Goal: Information Seeking & Learning: Learn about a topic

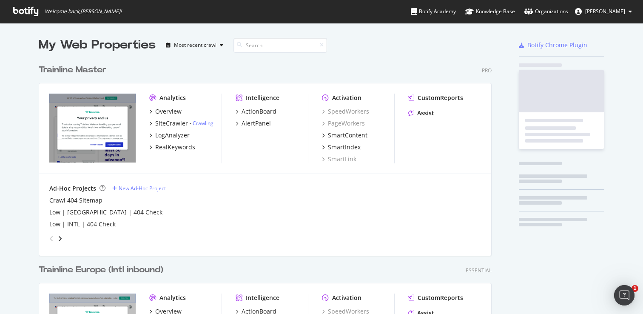
click at [91, 70] on div "Trainline Master" at bounding box center [73, 70] width 68 height 12
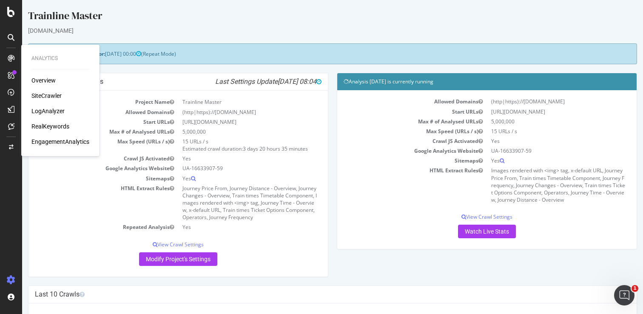
click at [10, 60] on icon at bounding box center [11, 58] width 7 height 7
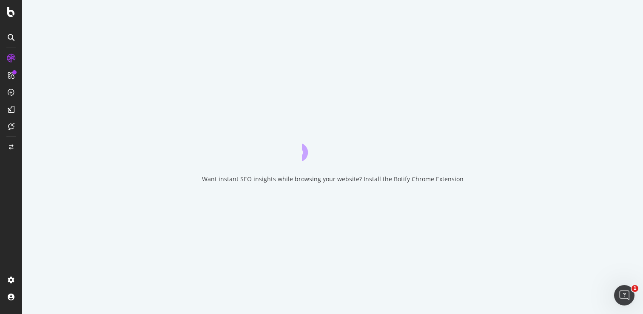
click at [10, 60] on icon at bounding box center [11, 58] width 9 height 9
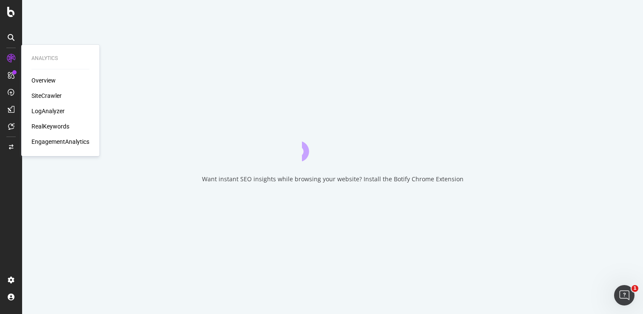
click at [42, 123] on div "RealKeywords" at bounding box center [50, 126] width 38 height 9
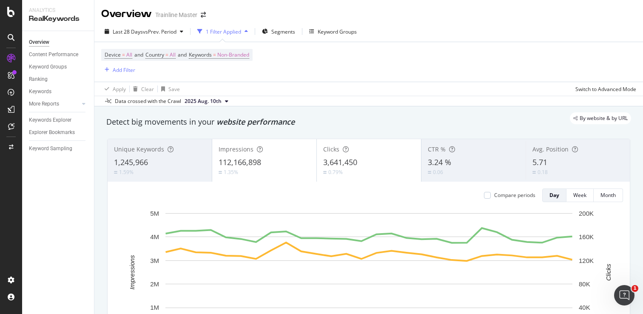
click at [253, 72] on div "Device = All and Country = All and Keywords = Non-Branded Add Filter" at bounding box center [176, 62] width 151 height 26
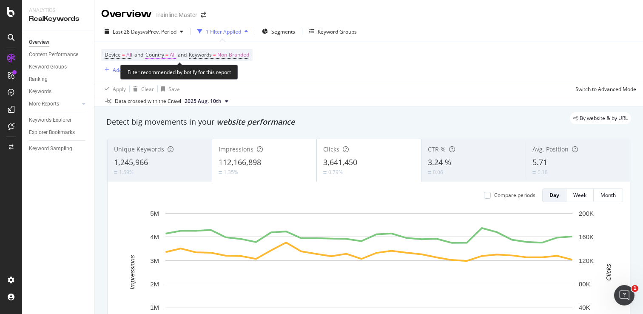
click at [160, 54] on span "Country" at bounding box center [154, 54] width 19 height 7
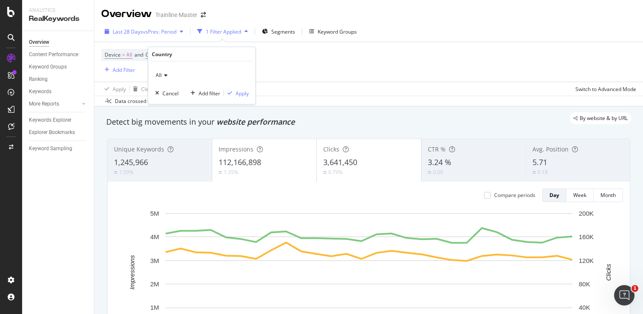
click at [158, 38] on button "Last 28 Days vs Prev. Period" at bounding box center [143, 32] width 85 height 14
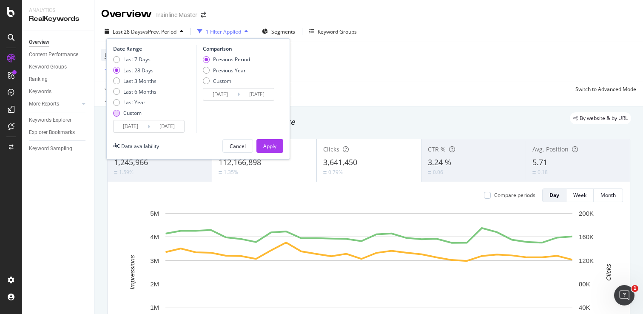
click at [141, 111] on div "Custom" at bounding box center [132, 112] width 18 height 7
click at [148, 55] on div "Date Range Last 7 Days Last 28 Days Last 3 Months Last 6 Months Last Year Custo…" at bounding box center [153, 89] width 81 height 88
click at [147, 59] on div "Last 7 Days" at bounding box center [136, 59] width 27 height 7
type input "[DATE]"
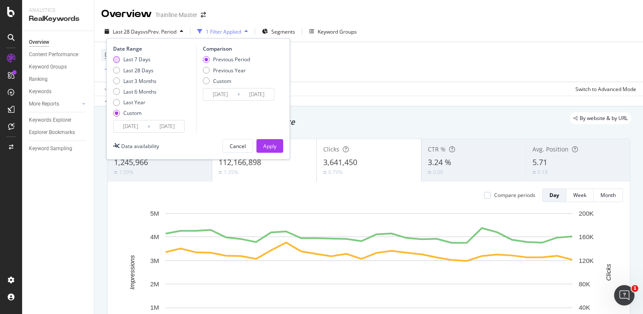
type input "[DATE]"
click at [168, 128] on input "[DATE]" at bounding box center [167, 126] width 34 height 12
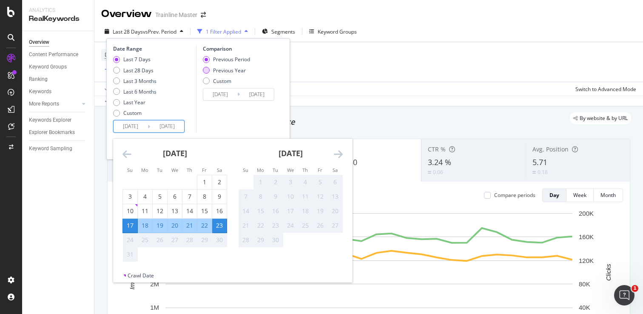
click at [207, 69] on div "Previous Year" at bounding box center [206, 70] width 7 height 7
type input "[DATE]"
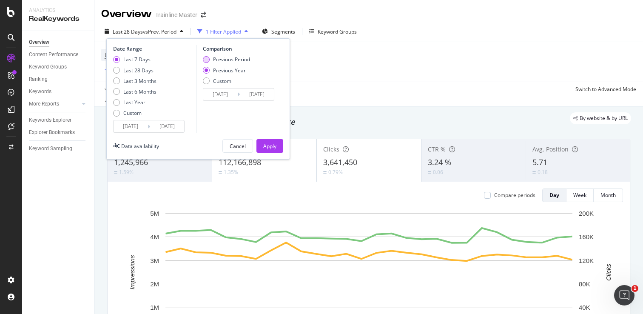
click at [236, 56] on div "Previous Period" at bounding box center [231, 59] width 37 height 7
type input "[DATE]"
click at [264, 143] on div "Apply" at bounding box center [269, 145] width 13 height 7
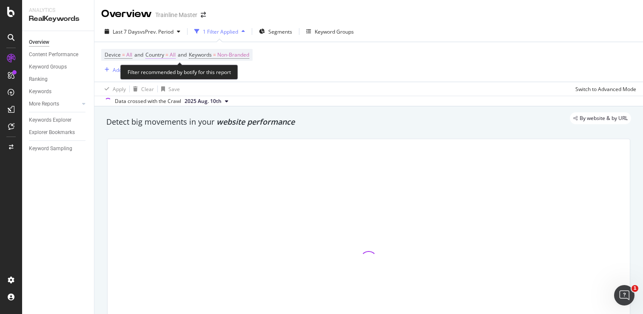
click at [163, 57] on span "Country" at bounding box center [154, 54] width 19 height 7
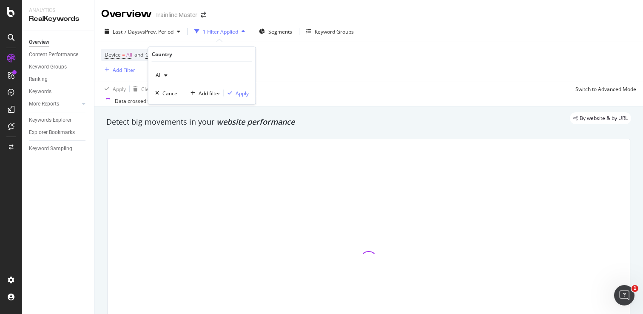
click at [162, 74] on icon at bounding box center [165, 75] width 6 height 5
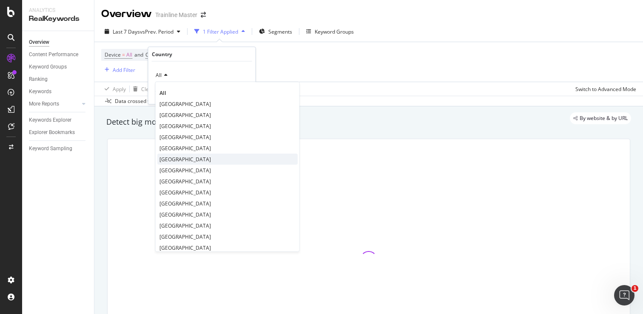
click at [177, 159] on span "[GEOGRAPHIC_DATA]" at bounding box center [184, 158] width 51 height 7
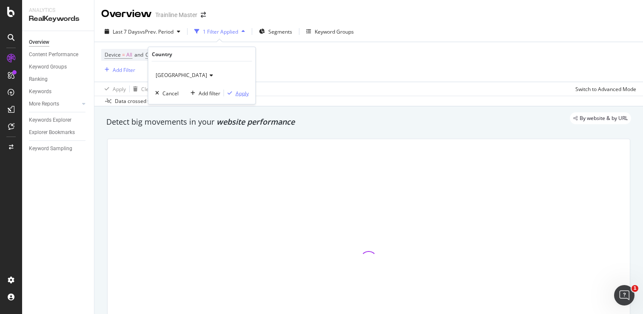
click at [239, 91] on div "Apply" at bounding box center [242, 92] width 13 height 7
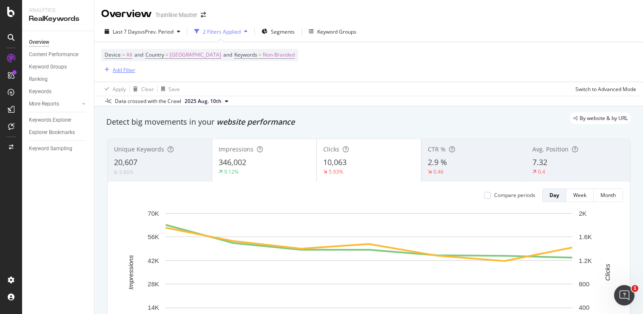
click at [131, 68] on div "Add Filter" at bounding box center [124, 69] width 23 height 7
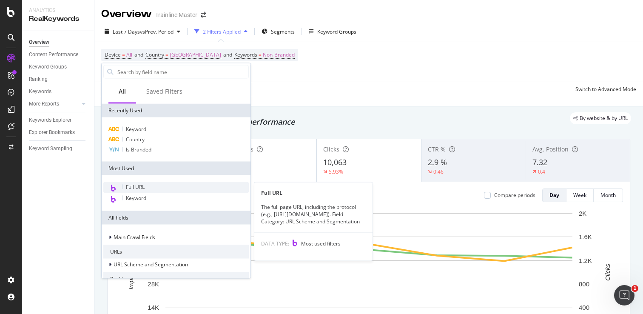
click at [133, 188] on span "Full URL" at bounding box center [135, 186] width 19 height 7
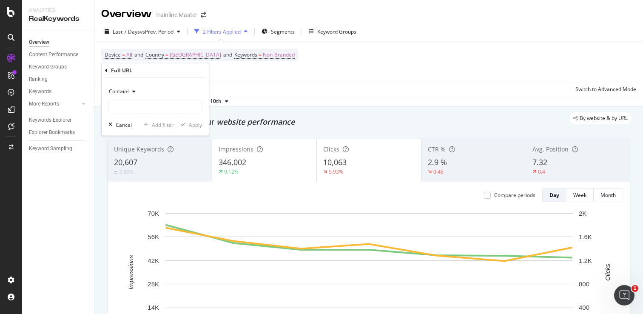
click at [146, 98] on div "Contains" at bounding box center [155, 99] width 94 height 29
click at [148, 105] on input "text" at bounding box center [155, 107] width 93 height 14
type input "/en-us/"
click at [199, 125] on div "Apply" at bounding box center [195, 124] width 13 height 7
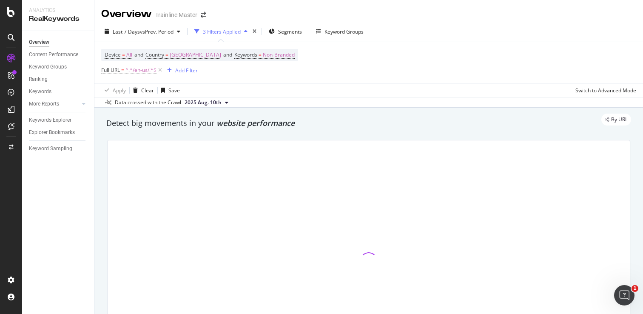
click at [185, 70] on div "Add Filter" at bounding box center [186, 70] width 23 height 7
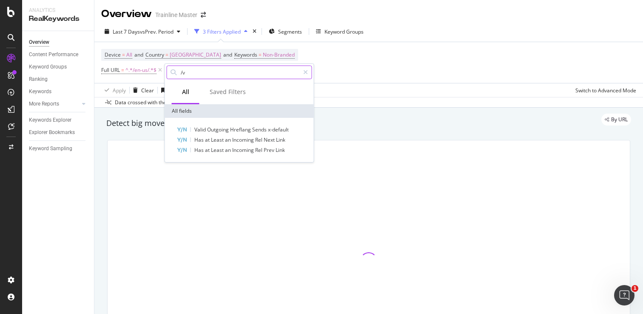
type input "/"
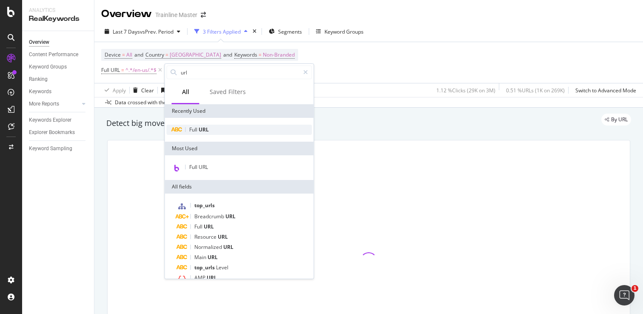
type input "url"
click at [201, 133] on div "Full URL" at bounding box center [239, 130] width 145 height 10
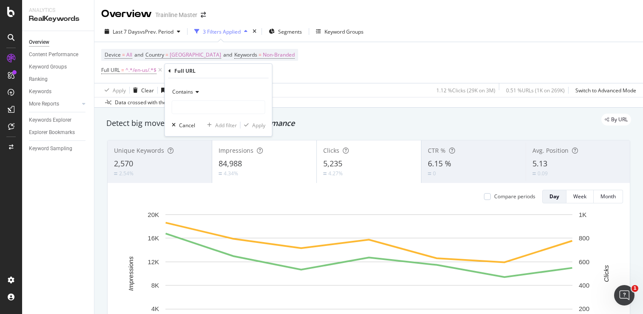
click at [194, 90] on icon at bounding box center [196, 91] width 6 height 5
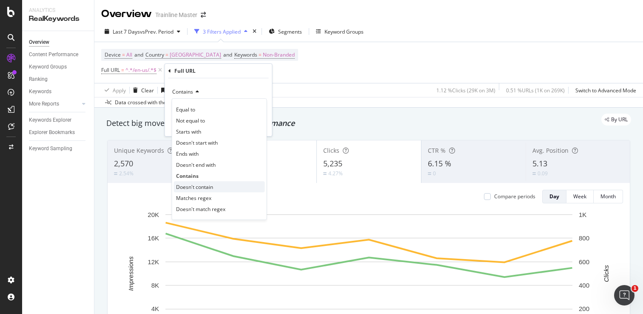
click at [194, 190] on div "Doesn't contain" at bounding box center [219, 186] width 91 height 11
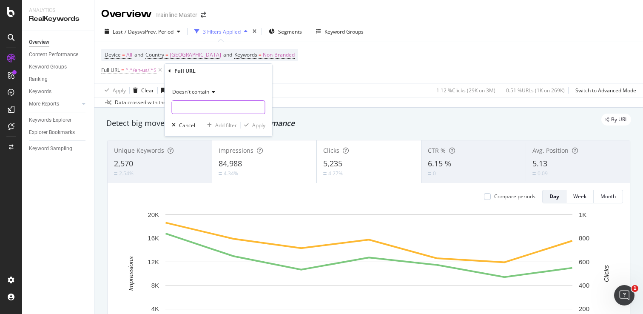
click at [194, 110] on input "text" at bounding box center [218, 107] width 93 height 14
type input "/via/"
click at [261, 128] on div "Apply" at bounding box center [258, 125] width 13 height 7
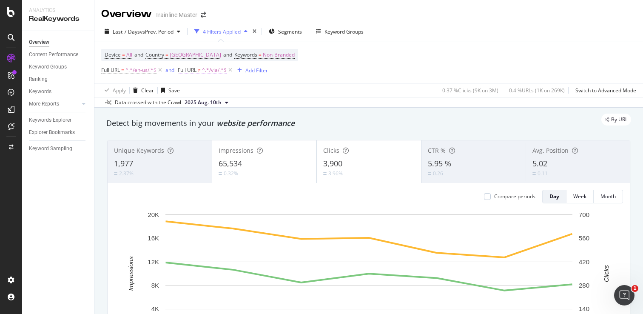
click at [206, 70] on span "^.*/via/.*$" at bounding box center [214, 70] width 25 height 12
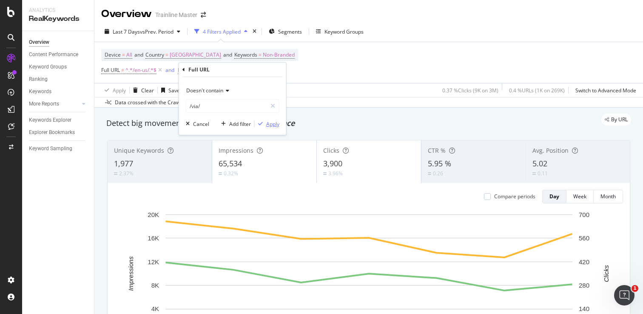
click at [270, 126] on div "Apply" at bounding box center [272, 123] width 13 height 7
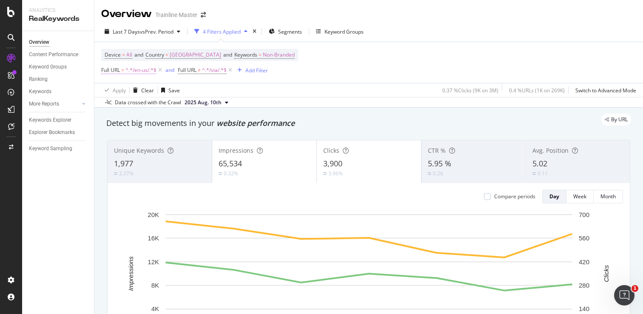
click at [127, 74] on span "^.*/en-us/.*$" at bounding box center [140, 70] width 31 height 12
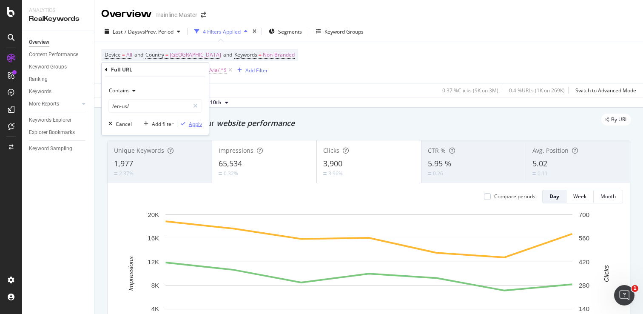
click at [196, 122] on div "Apply" at bounding box center [195, 123] width 13 height 7
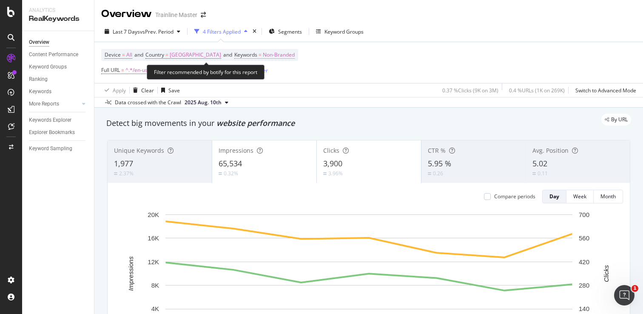
click at [287, 57] on span "Non-Branded" at bounding box center [279, 55] width 32 height 12
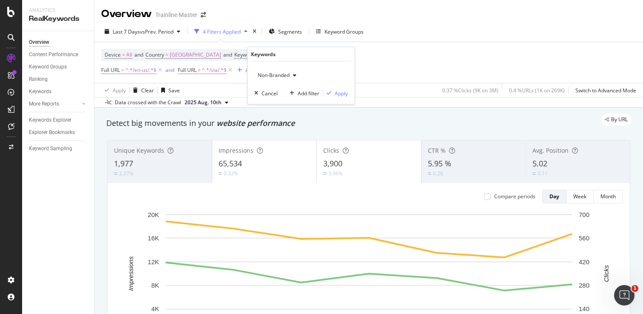
click at [286, 75] on span "Non-Branded" at bounding box center [271, 74] width 35 height 7
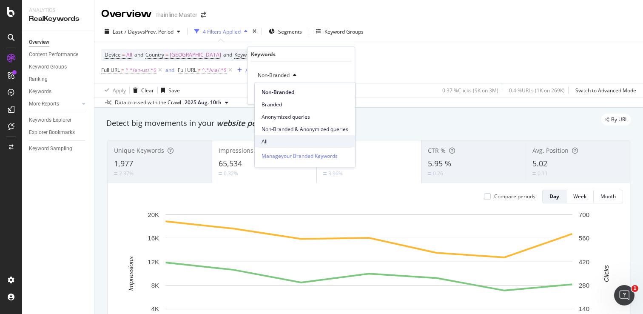
click at [277, 136] on div "All" at bounding box center [305, 141] width 100 height 12
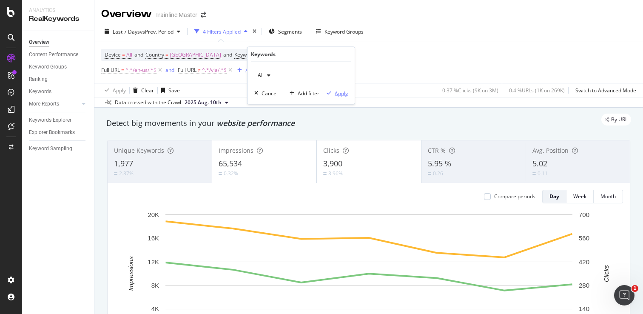
click at [341, 92] on div "Apply" at bounding box center [341, 92] width 13 height 7
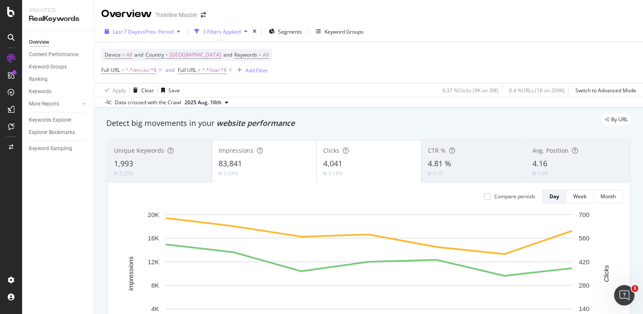
click at [168, 30] on span "vs Prev. Period" at bounding box center [157, 31] width 34 height 7
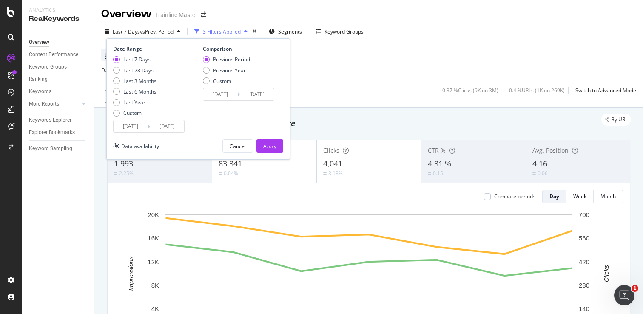
click at [143, 126] on input "[DATE]" at bounding box center [131, 126] width 34 height 12
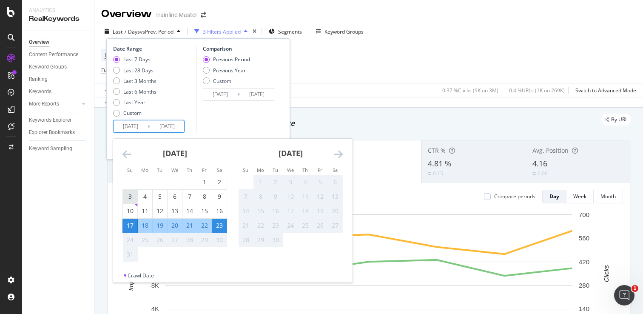
click at [129, 192] on div "3" at bounding box center [130, 197] width 14 height 14
type input "[DATE]"
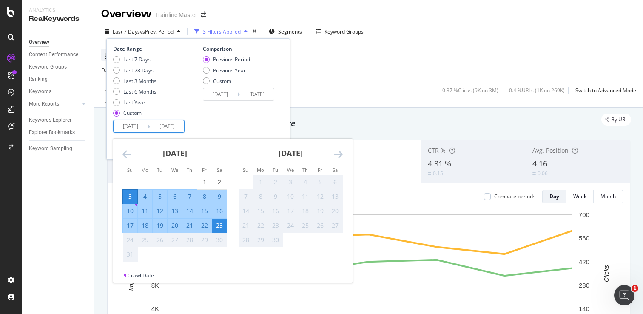
click at [221, 196] on div "9" at bounding box center [219, 196] width 14 height 9
type input "[DATE]"
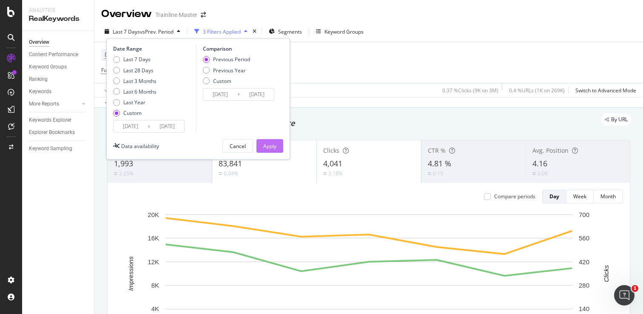
click at [273, 148] on div "Apply" at bounding box center [269, 145] width 13 height 7
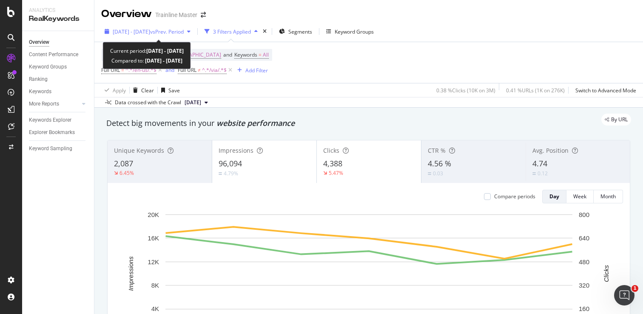
click at [184, 34] on span "vs Prev. Period" at bounding box center [167, 31] width 34 height 7
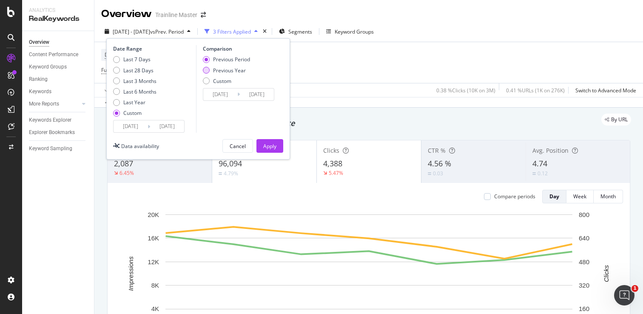
click at [205, 69] on div "Previous Year" at bounding box center [206, 70] width 7 height 7
type input "[DATE]"
click at [266, 147] on div "Apply" at bounding box center [269, 145] width 13 height 7
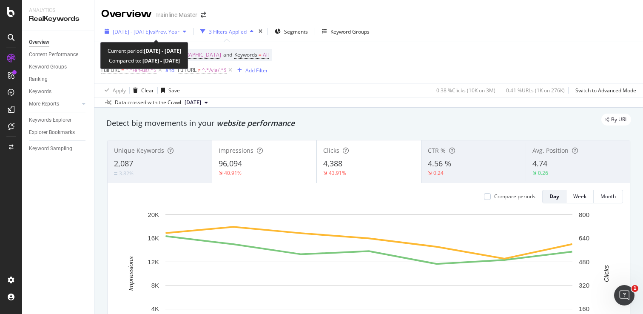
click at [179, 29] on span "vs Prev. Year" at bounding box center [164, 31] width 29 height 7
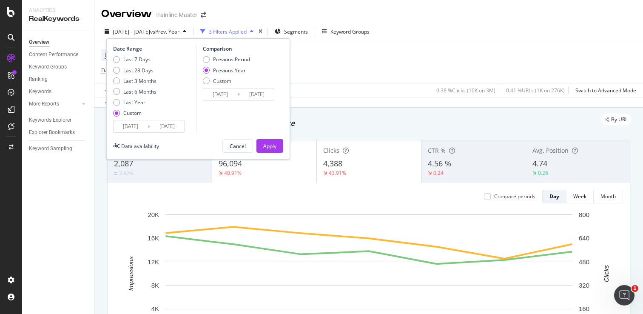
click at [131, 126] on input "[DATE]" at bounding box center [131, 126] width 34 height 12
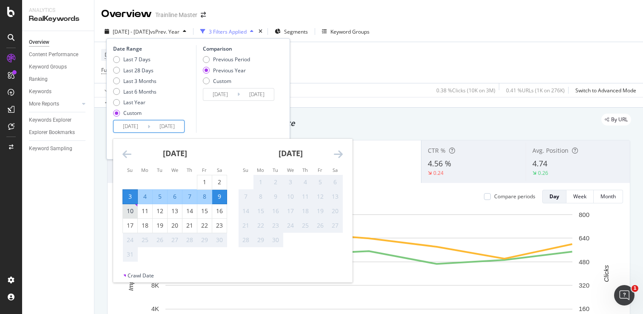
click at [134, 205] on div "10" at bounding box center [130, 211] width 14 height 14
type input "[DATE]"
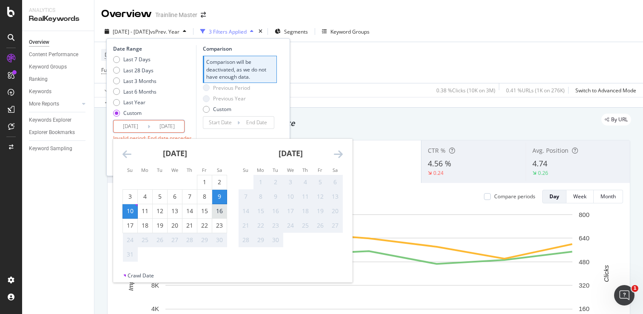
click at [215, 207] on div "16" at bounding box center [219, 211] width 14 height 9
type input "[DATE]"
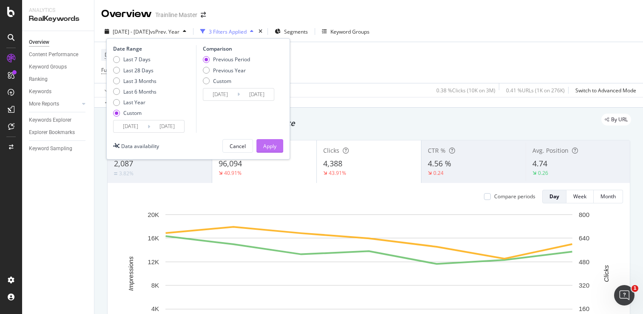
click at [271, 151] on div "Apply" at bounding box center [269, 145] width 13 height 13
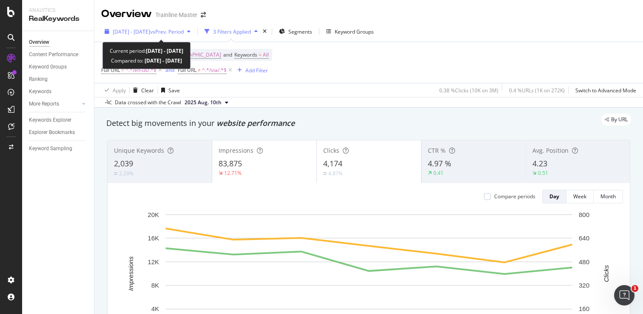
click at [180, 34] on span "vs Prev. Period" at bounding box center [167, 31] width 34 height 7
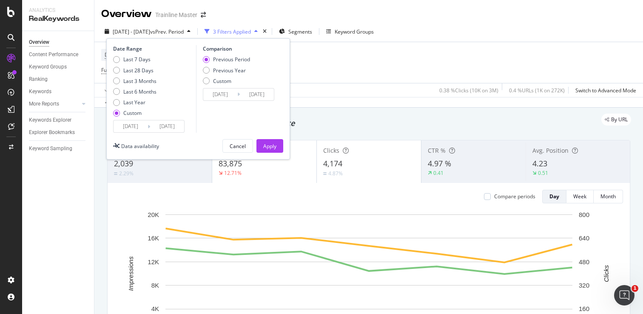
click at [135, 124] on input "[DATE]" at bounding box center [131, 126] width 34 height 12
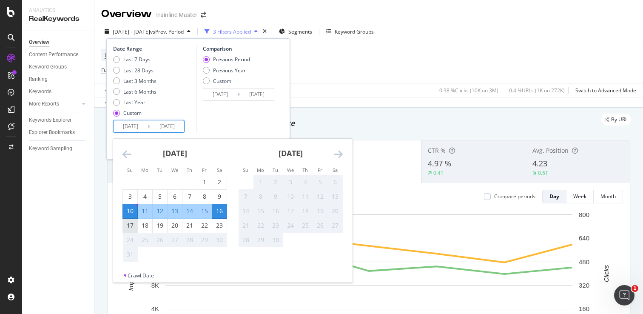
click at [134, 225] on div "17" at bounding box center [130, 225] width 14 height 9
type input "[DATE]"
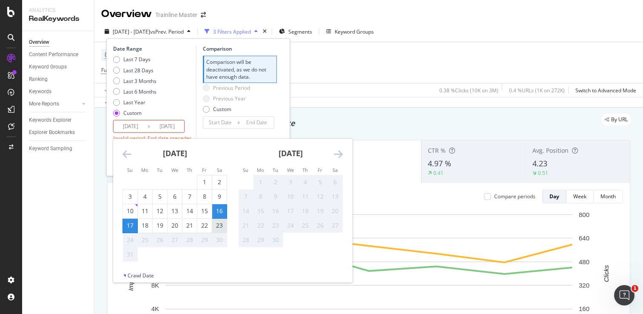
click at [217, 226] on div "23" at bounding box center [219, 225] width 14 height 9
type input "[DATE]"
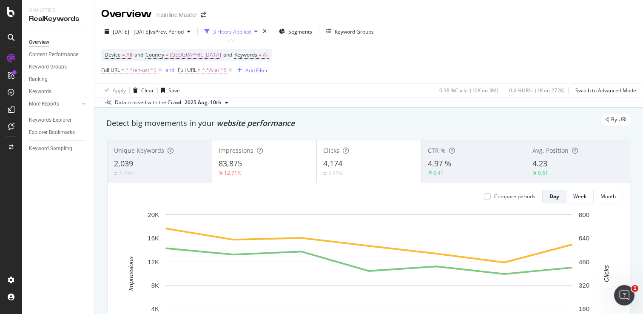
click at [318, 95] on div "Apply Clear Save 0.38 % Clicks ( 10K on 3M ) 0.4 % URLs ( 1K on 272K ) Switch t…" at bounding box center [368, 90] width 548 height 14
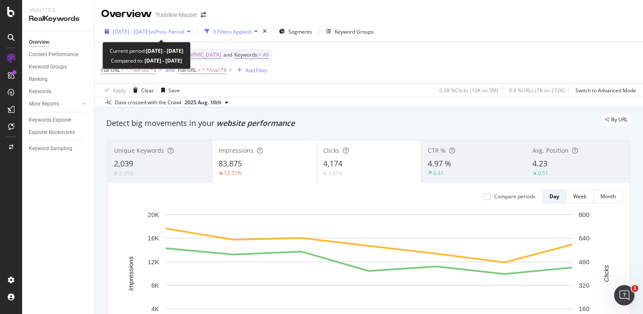
click at [184, 30] on span "vs Prev. Period" at bounding box center [167, 31] width 34 height 7
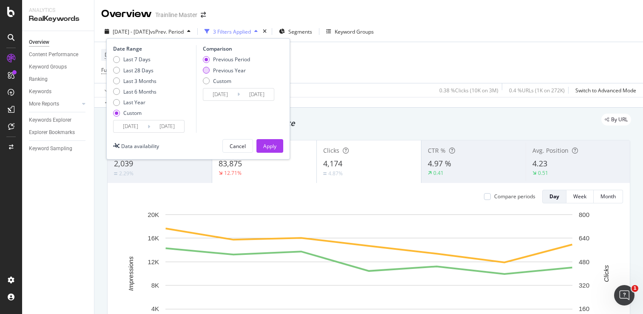
click at [215, 69] on div "Previous Year" at bounding box center [229, 70] width 33 height 7
type input "[DATE]"
click at [260, 144] on button "Apply" at bounding box center [269, 146] width 27 height 14
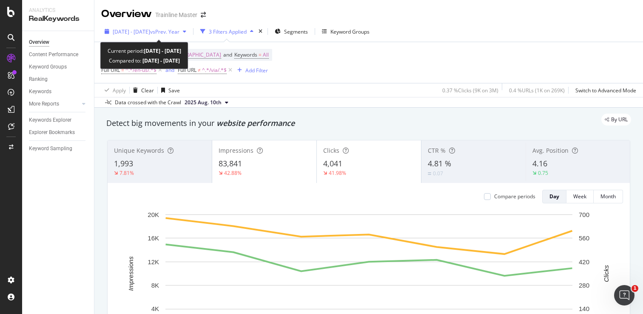
click at [179, 35] on div "[DATE] - [DATE] vs Prev. Year" at bounding box center [146, 31] width 67 height 7
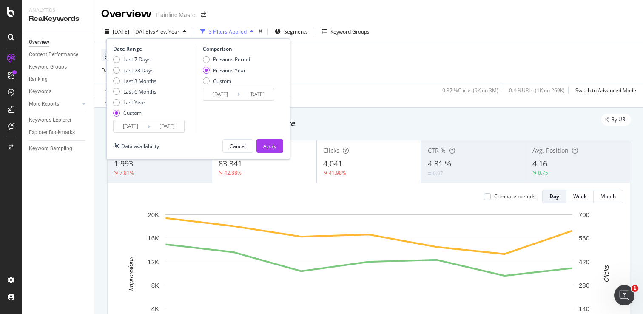
click at [142, 128] on input "[DATE]" at bounding box center [131, 126] width 34 height 12
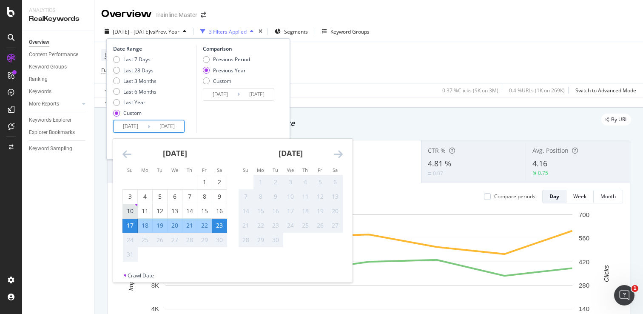
click at [127, 207] on div "10" at bounding box center [130, 211] width 14 height 9
type input "[DATE]"
click at [224, 207] on div "16" at bounding box center [219, 211] width 14 height 9
type input "[DATE]"
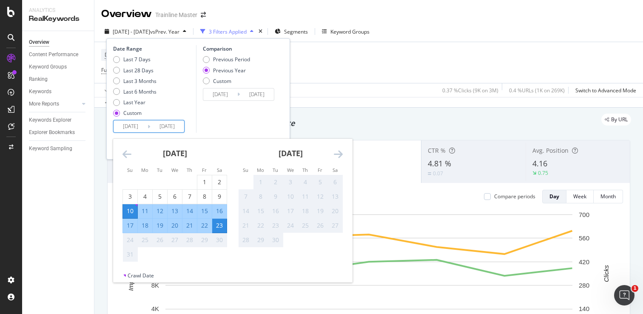
type input "[DATE]"
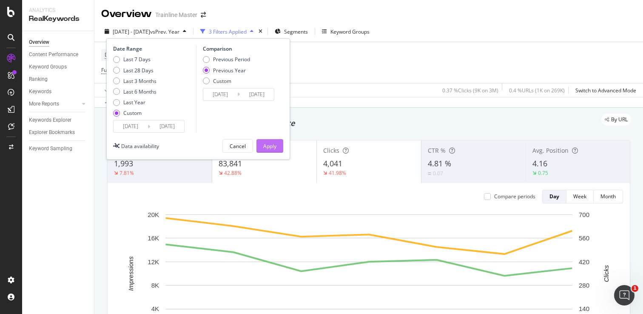
click at [269, 147] on div "Apply" at bounding box center [269, 145] width 13 height 7
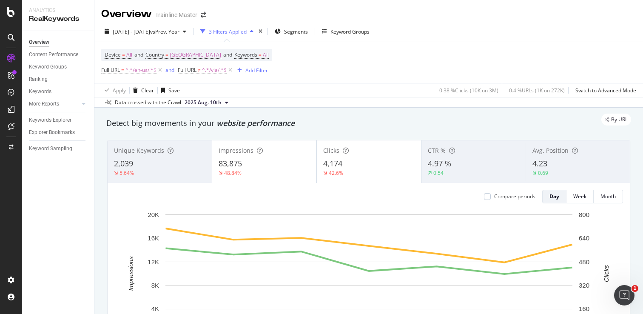
click at [161, 72] on icon at bounding box center [159, 70] width 7 height 9
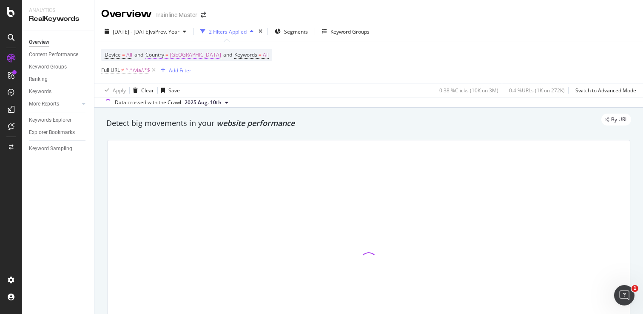
click at [154, 69] on icon at bounding box center [153, 70] width 7 height 9
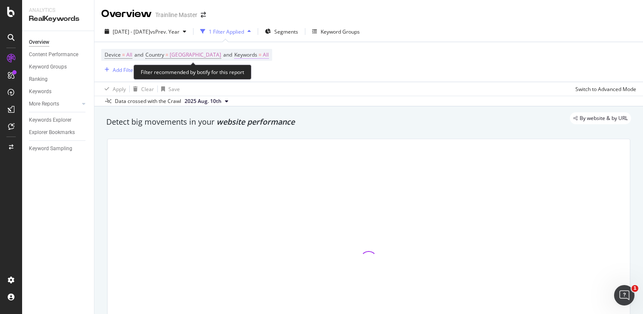
click at [257, 53] on span "Keywords" at bounding box center [245, 54] width 23 height 7
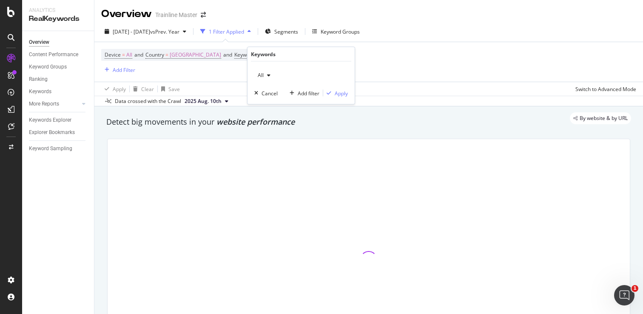
click at [269, 73] on icon "button" at bounding box center [268, 75] width 3 height 5
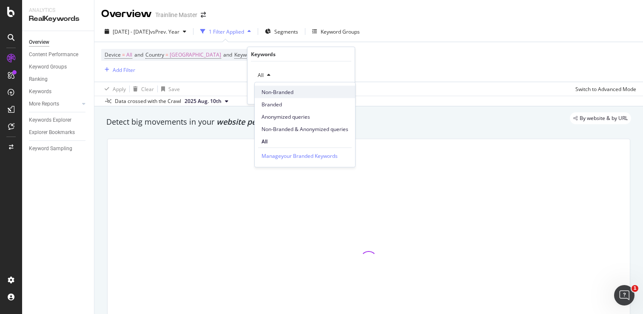
click at [277, 88] on span "Non-Branded" at bounding box center [304, 92] width 87 height 8
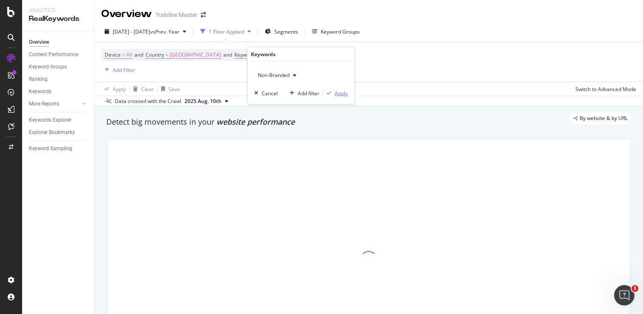
click at [340, 95] on div "Apply" at bounding box center [341, 92] width 13 height 7
click at [301, 34] on span "Segments" at bounding box center [289, 31] width 24 height 7
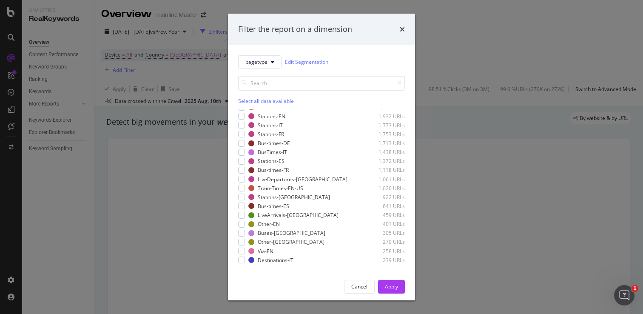
scroll to position [173, 0]
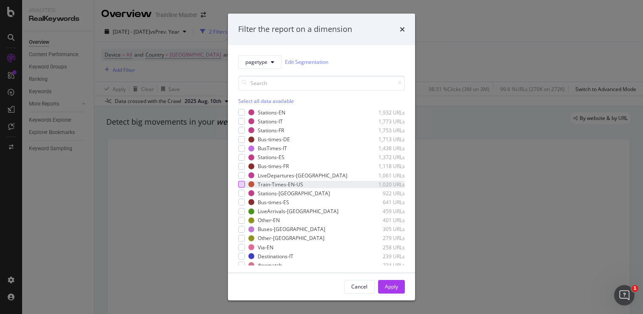
click at [241, 185] on div "modal" at bounding box center [241, 184] width 7 height 7
click at [386, 284] on div "Apply" at bounding box center [391, 286] width 13 height 7
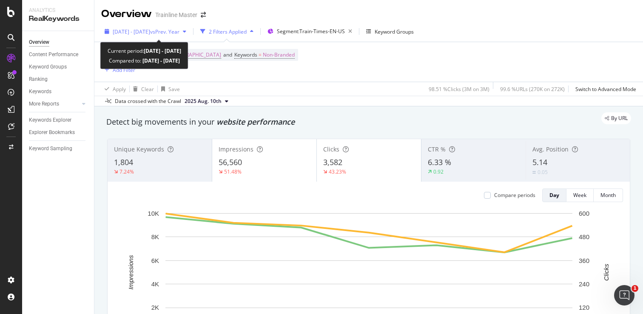
click at [179, 32] on span "vs Prev. Year" at bounding box center [164, 31] width 29 height 7
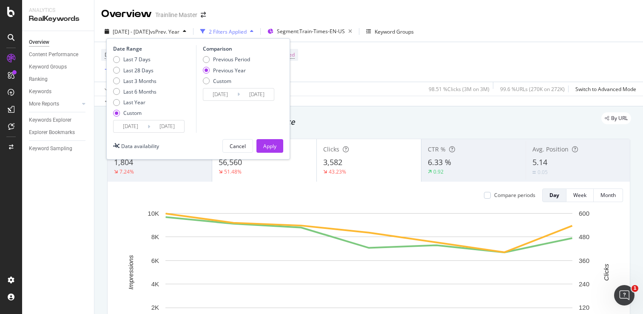
click at [136, 120] on div "[DATE] Navigate forward to interact with the calendar and select a date. Press …" at bounding box center [148, 126] width 71 height 13
click at [139, 128] on input "[DATE]" at bounding box center [131, 126] width 34 height 12
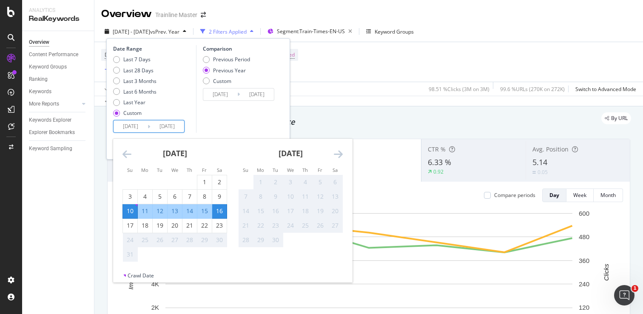
click at [133, 189] on td "Calendar" at bounding box center [130, 182] width 15 height 14
click at [133, 190] on div "3" at bounding box center [130, 197] width 14 height 14
type input "[DATE]"
click at [218, 191] on div "9" at bounding box center [219, 197] width 14 height 14
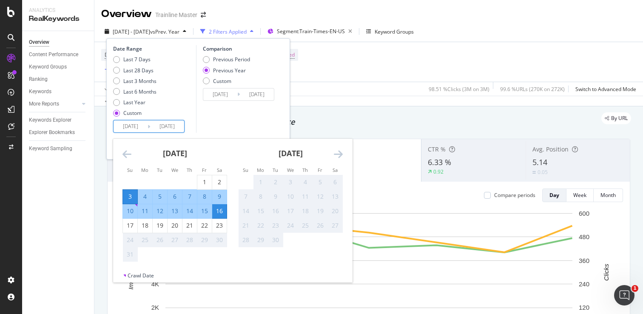
type input "[DATE]"
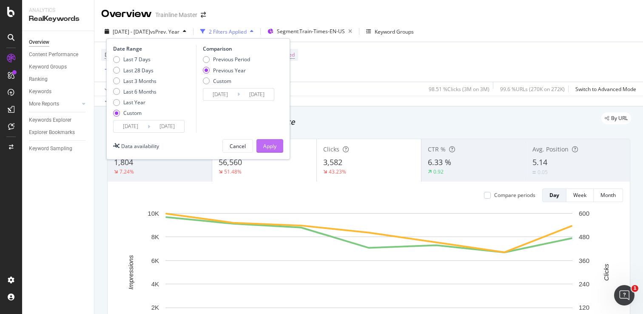
click at [270, 147] on div "Apply" at bounding box center [269, 145] width 13 height 7
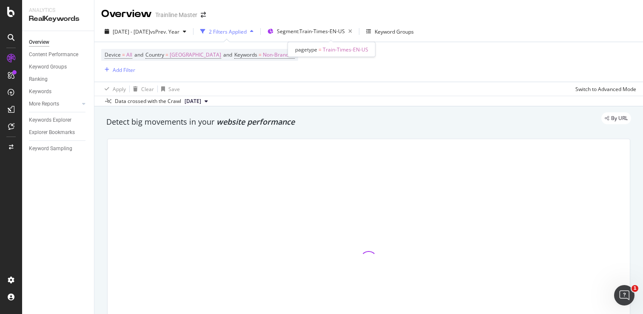
click at [347, 57] on div "pagetype = Train-Times-EN-US" at bounding box center [332, 49] width 88 height 15
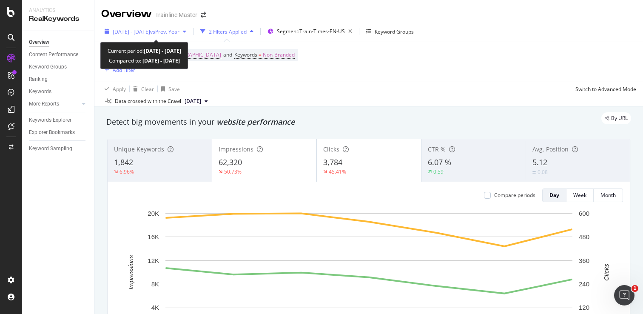
click at [173, 32] on span "vs Prev. Year" at bounding box center [164, 31] width 29 height 7
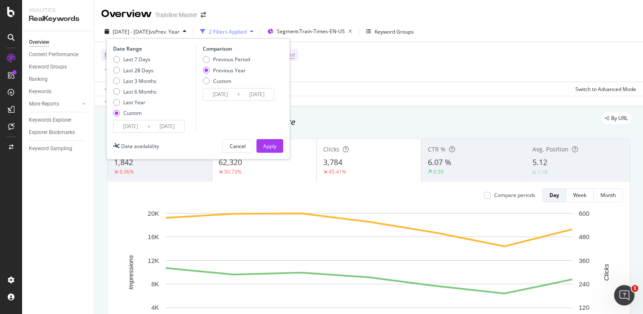
click at [140, 129] on input "[DATE]" at bounding box center [131, 126] width 34 height 12
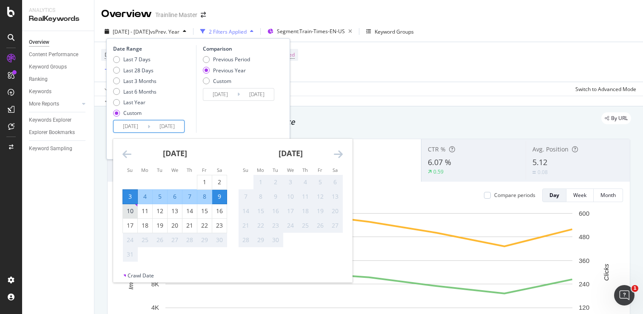
click at [129, 205] on div "10" at bounding box center [130, 211] width 14 height 14
type input "[DATE]"
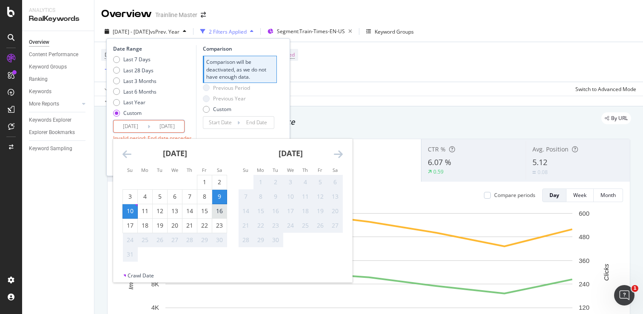
click at [223, 209] on div "16" at bounding box center [219, 211] width 14 height 9
type input "[DATE]"
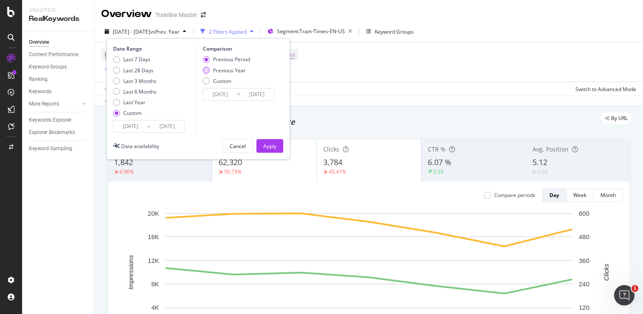
click at [239, 71] on div "Previous Year" at bounding box center [229, 70] width 33 height 7
type input "[DATE]"
click at [262, 147] on button "Apply" at bounding box center [269, 146] width 27 height 14
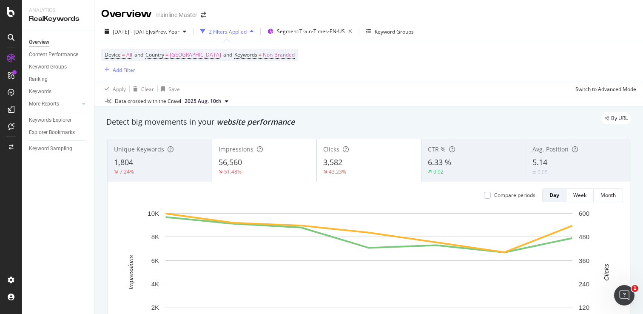
click at [247, 32] on div "2 Filters Applied" at bounding box center [228, 31] width 38 height 7
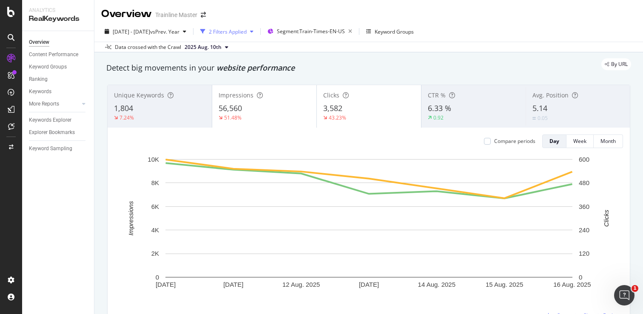
click at [243, 29] on div "2 Filters Applied" at bounding box center [228, 31] width 38 height 7
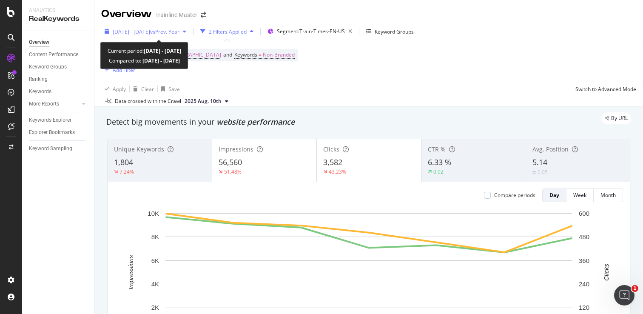
click at [179, 29] on span "vs Prev. Year" at bounding box center [164, 31] width 29 height 7
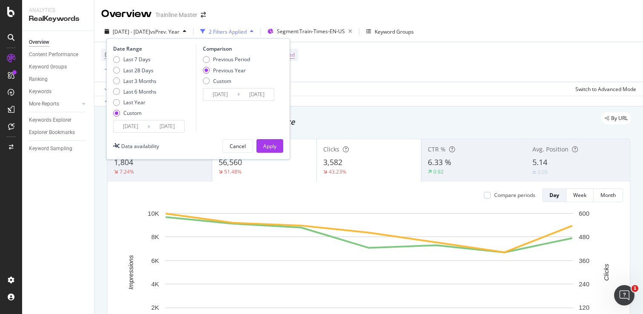
click at [129, 131] on input "[DATE]" at bounding box center [131, 126] width 34 height 12
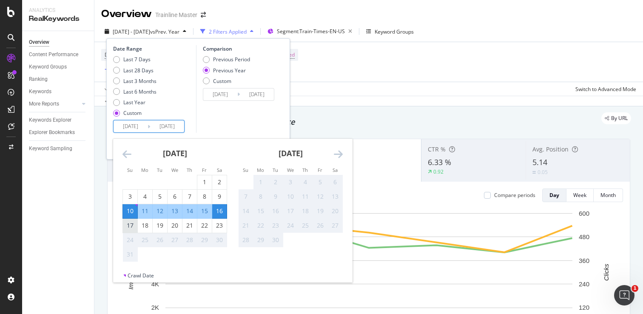
click at [128, 224] on div "17" at bounding box center [130, 225] width 14 height 9
type input "[DATE]"
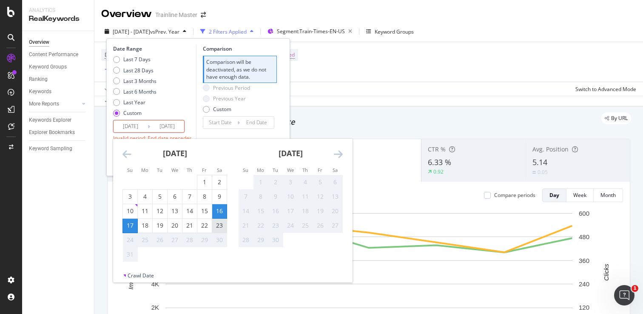
click at [220, 225] on div "23" at bounding box center [219, 225] width 14 height 9
type input "[DATE]"
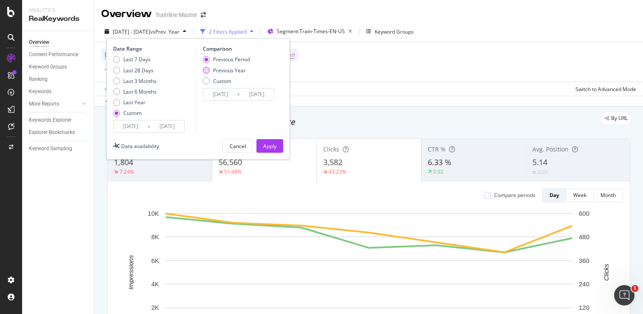
click at [229, 70] on div "Previous Year" at bounding box center [229, 70] width 33 height 7
type input "[DATE]"
click at [269, 144] on div "Apply" at bounding box center [269, 145] width 13 height 7
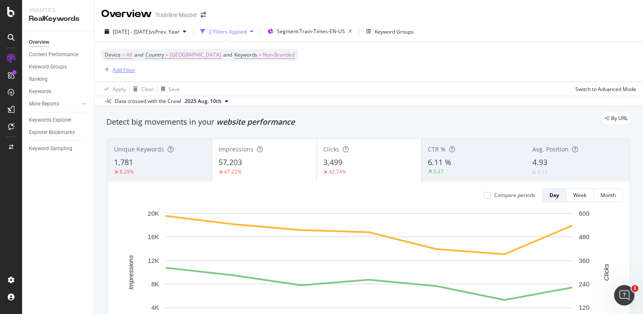
click at [122, 72] on div "Add Filter" at bounding box center [124, 69] width 23 height 7
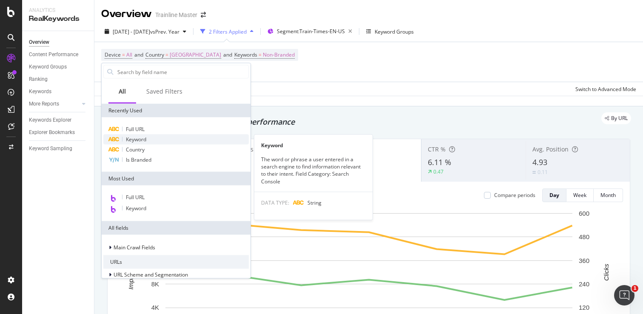
click at [150, 135] on div "Keyword" at bounding box center [175, 139] width 145 height 10
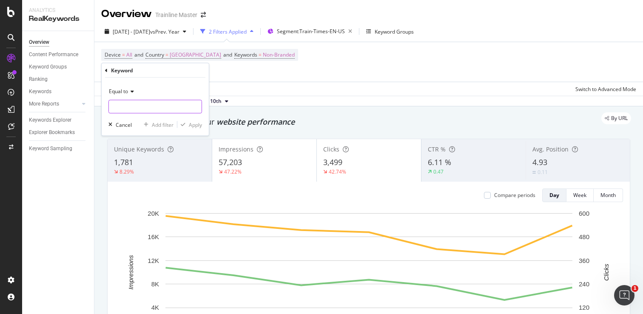
click at [157, 107] on input "text" at bounding box center [155, 107] width 93 height 14
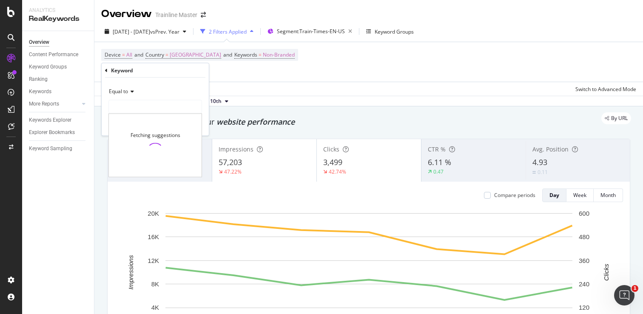
click at [131, 94] on div "Equal to" at bounding box center [155, 92] width 94 height 14
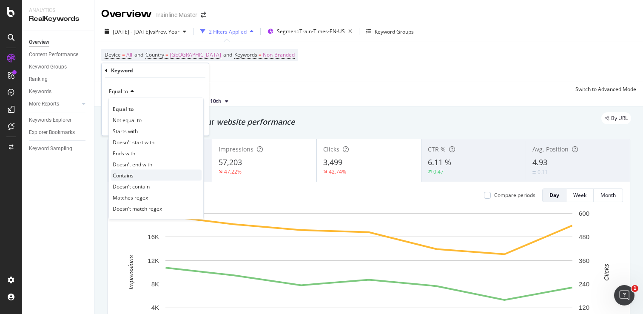
click at [134, 177] on div "Contains" at bounding box center [156, 175] width 91 height 11
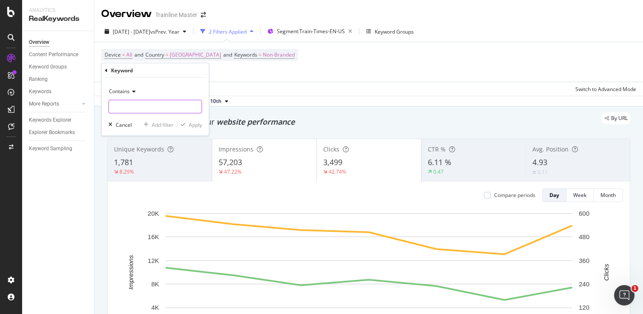
click at [155, 103] on input "text" at bounding box center [155, 107] width 93 height 14
type input "r"
type input "train"
click at [196, 119] on div "Contains train Cancel Add filter Apply" at bounding box center [155, 107] width 107 height 58
click at [196, 121] on div "Apply" at bounding box center [195, 124] width 13 height 7
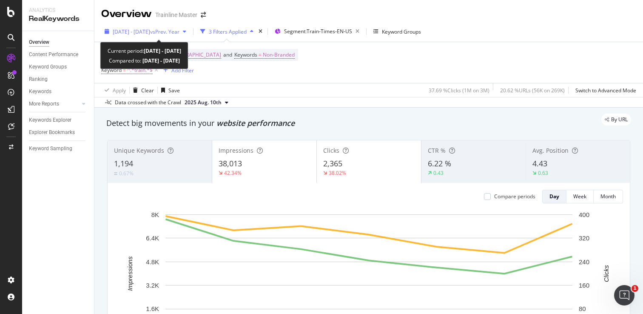
click at [179, 34] on span "vs Prev. Year" at bounding box center [164, 31] width 29 height 7
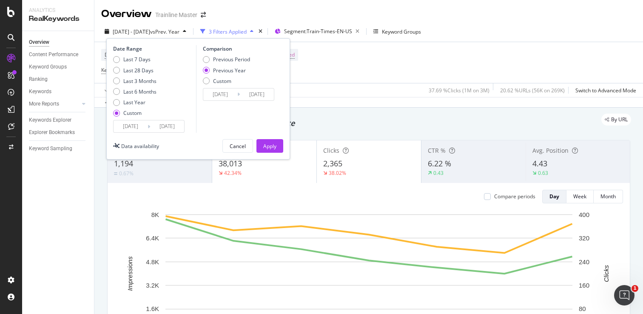
click at [135, 127] on input "[DATE]" at bounding box center [131, 126] width 34 height 12
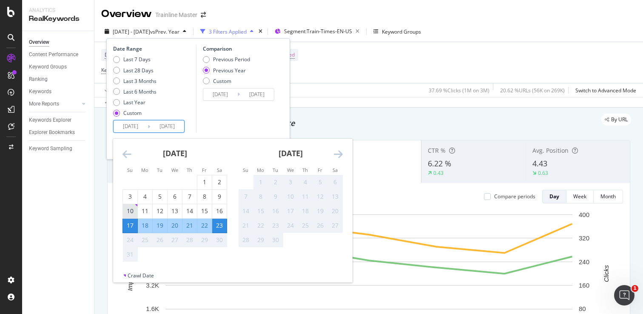
click at [129, 211] on div "10" at bounding box center [130, 211] width 14 height 9
type input "[DATE]"
click at [216, 211] on div "16" at bounding box center [219, 211] width 14 height 9
type input "[DATE]"
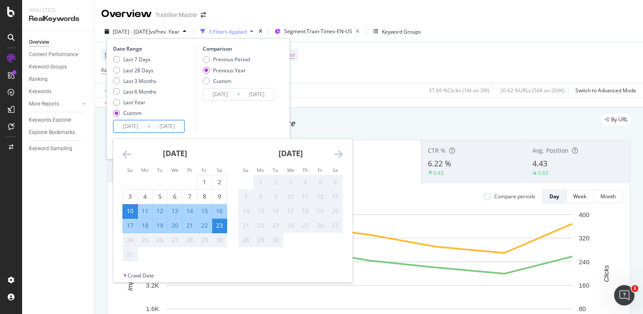
type input "[DATE]"
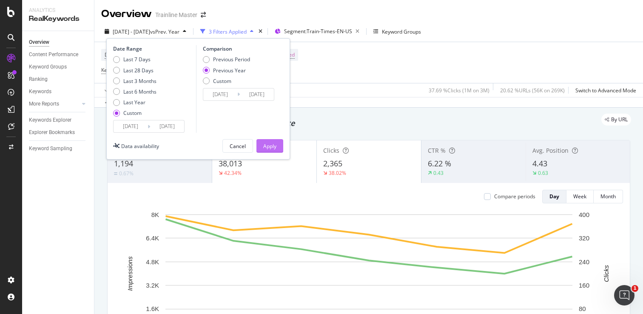
click at [273, 146] on div "Apply" at bounding box center [269, 145] width 13 height 7
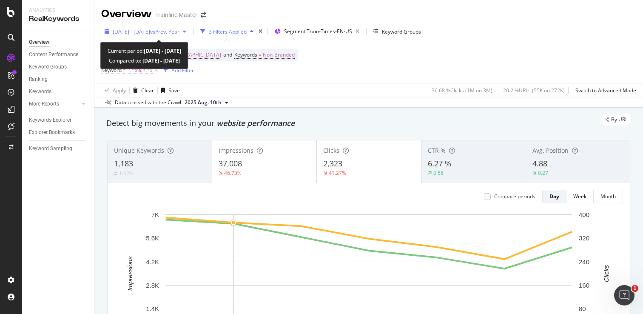
click at [150, 29] on span "[DATE] - [DATE]" at bounding box center [131, 31] width 37 height 7
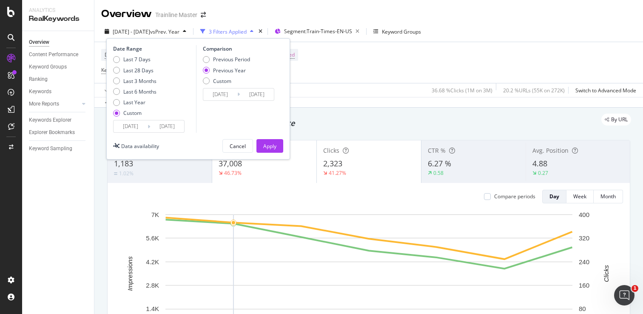
click at [139, 127] on input "[DATE]" at bounding box center [131, 126] width 34 height 12
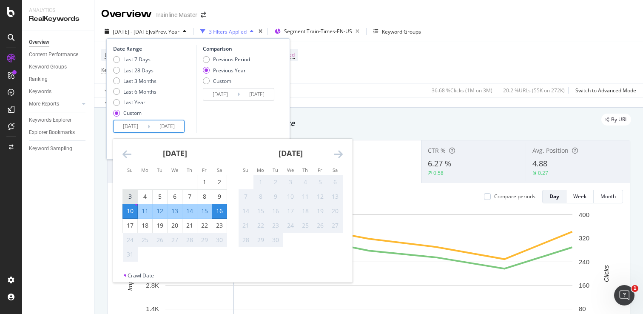
click at [128, 190] on div "3" at bounding box center [130, 197] width 14 height 14
type input "[DATE]"
click at [216, 197] on div "9" at bounding box center [219, 196] width 14 height 9
type input "[DATE]"
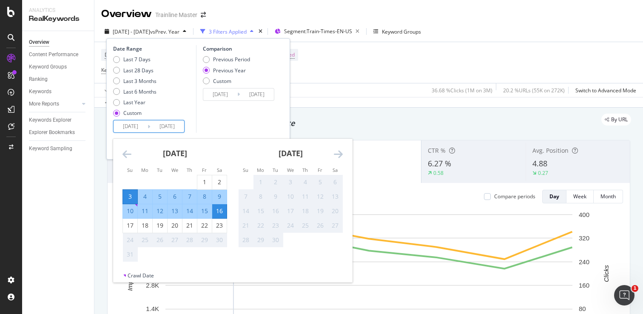
type input "[DATE]"
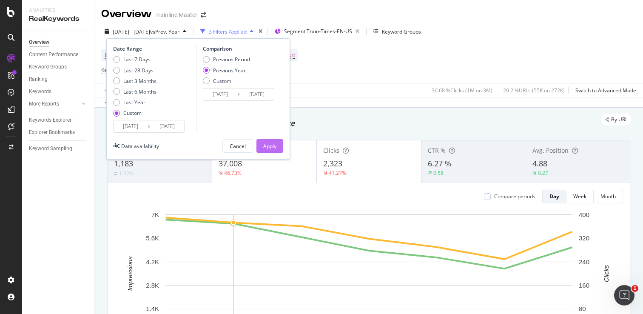
click at [273, 145] on div "Apply" at bounding box center [269, 145] width 13 height 7
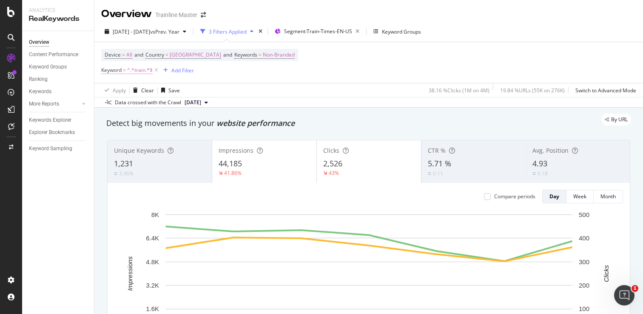
click at [142, 71] on span "^.*train.*$" at bounding box center [140, 70] width 26 height 12
click at [234, 69] on div "Device = All and Country = [GEOGRAPHIC_DATA] and Keywords = Non-Branded Keyword…" at bounding box center [199, 62] width 197 height 27
click at [159, 70] on icon at bounding box center [156, 70] width 7 height 9
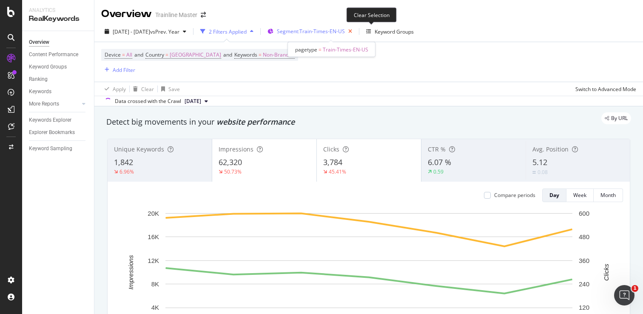
click at [355, 30] on icon "button" at bounding box center [350, 32] width 11 height 12
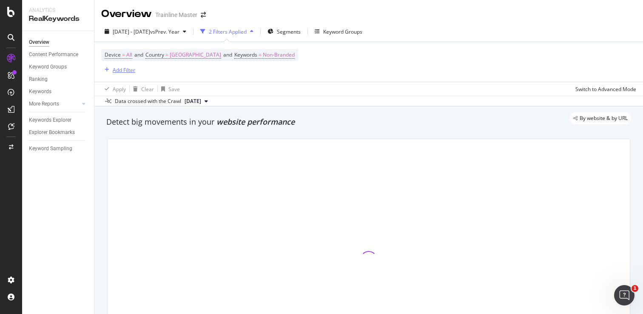
click at [121, 69] on div "Add Filter" at bounding box center [124, 69] width 23 height 7
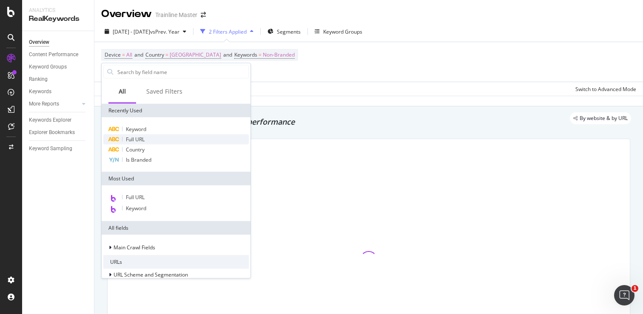
click at [138, 140] on span "Full URL" at bounding box center [135, 139] width 19 height 7
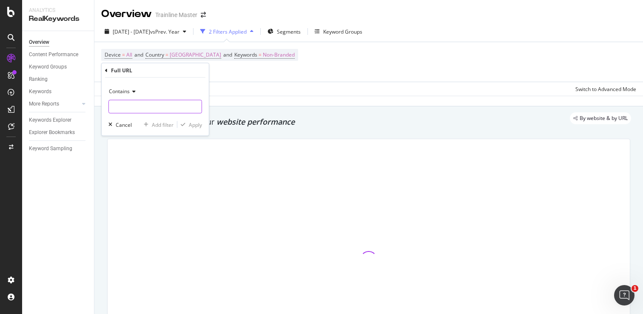
click at [131, 107] on input "text" at bounding box center [155, 107] width 93 height 14
type input "/en-us/train-companies/"
click at [185, 123] on icon "button" at bounding box center [183, 124] width 5 height 5
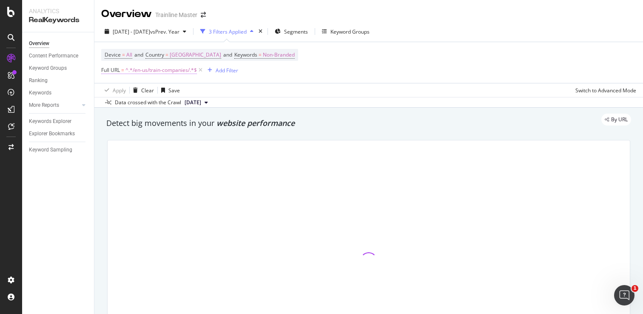
click at [163, 72] on span "^.*/en-us/train-companies/.*$" at bounding box center [160, 70] width 71 height 12
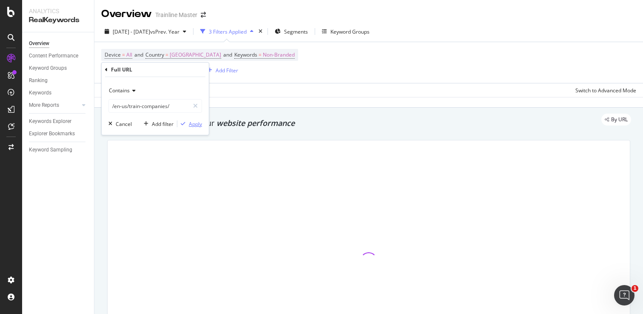
click at [191, 127] on div "Apply" at bounding box center [195, 123] width 13 height 7
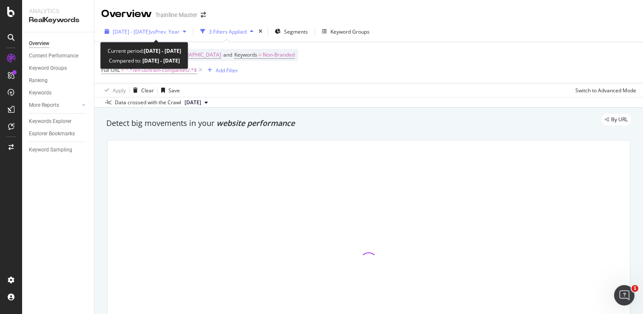
click at [187, 36] on div "[DATE] - [DATE] vs Prev. Year" at bounding box center [145, 31] width 88 height 13
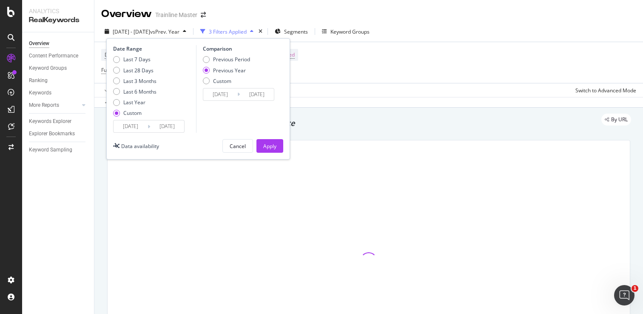
click at [135, 125] on input "[DATE]" at bounding box center [131, 126] width 34 height 12
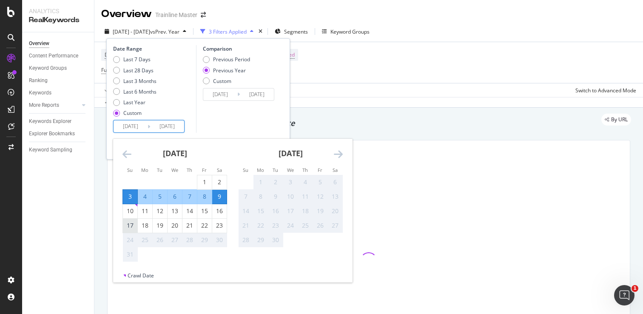
click at [130, 230] on div "17" at bounding box center [130, 226] width 14 height 14
type input "[DATE]"
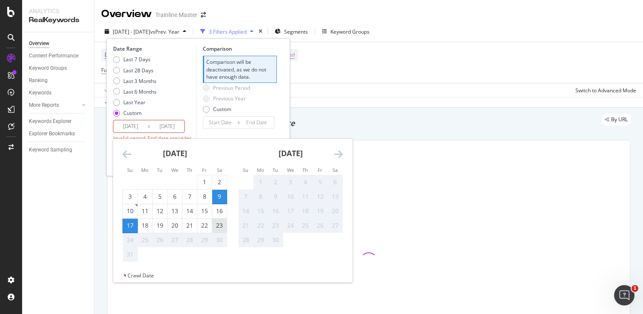
click at [224, 227] on div "23" at bounding box center [219, 225] width 14 height 9
type input "[DATE]"
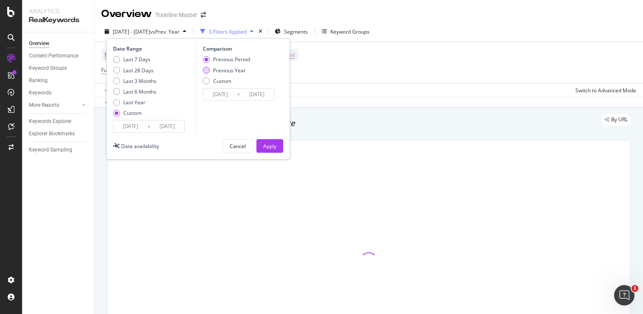
click at [235, 71] on div "Previous Year" at bounding box center [229, 70] width 33 height 7
type input "[DATE]"
click at [272, 146] on div "Apply" at bounding box center [269, 145] width 13 height 7
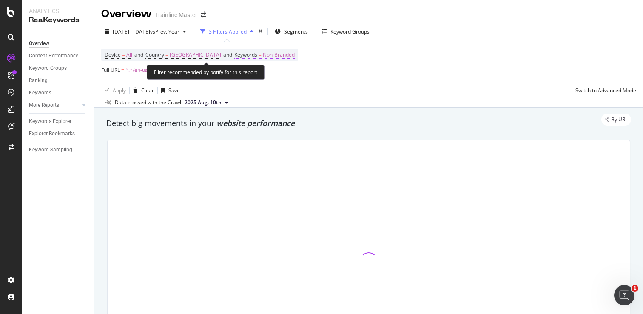
click at [283, 55] on span "Non-Branded" at bounding box center [279, 55] width 32 height 12
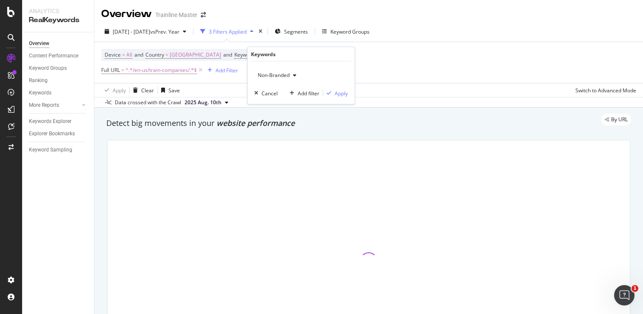
click at [283, 81] on div "Non-Branded" at bounding box center [276, 75] width 45 height 13
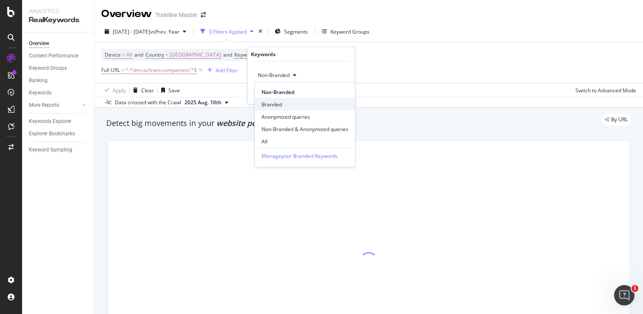
click at [275, 100] on span "Branded" at bounding box center [304, 104] width 87 height 8
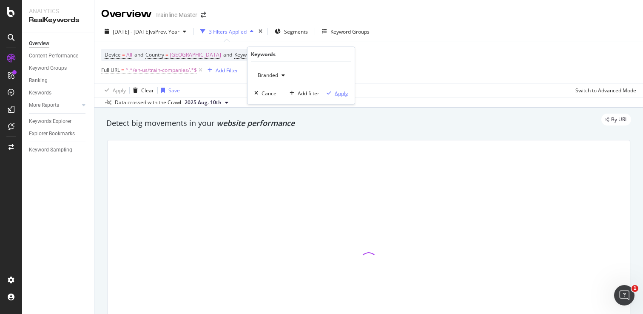
click at [336, 93] on div "Apply" at bounding box center [341, 92] width 13 height 7
click at [200, 74] on icon at bounding box center [200, 70] width 7 height 9
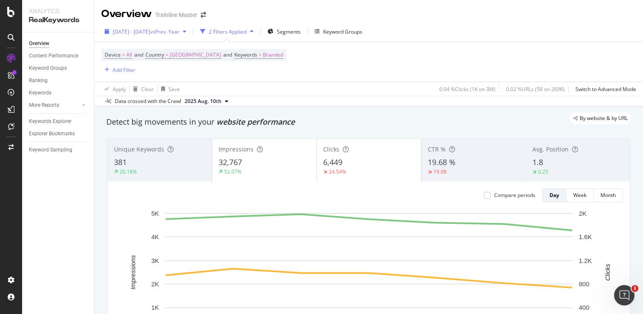
click at [179, 31] on span "vs Prev. Year" at bounding box center [164, 31] width 29 height 7
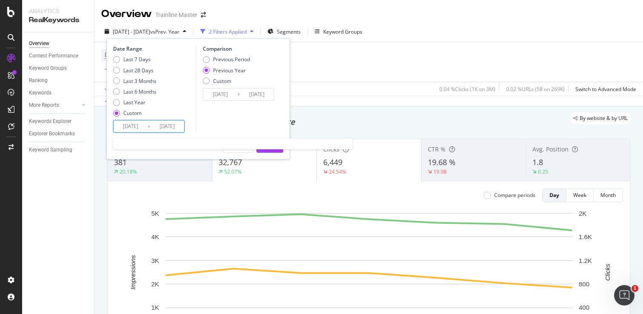
click at [137, 127] on input "[DATE]" at bounding box center [131, 126] width 34 height 12
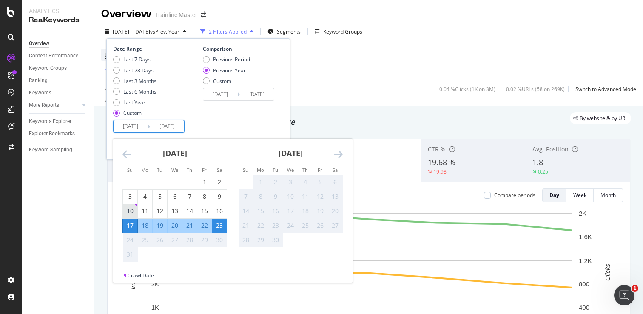
click at [129, 207] on div "10" at bounding box center [130, 211] width 14 height 9
type input "[DATE]"
click at [221, 214] on div "16" at bounding box center [219, 211] width 14 height 9
type input "[DATE]"
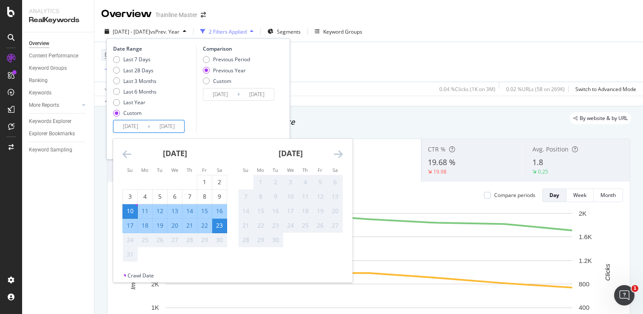
type input "[DATE]"
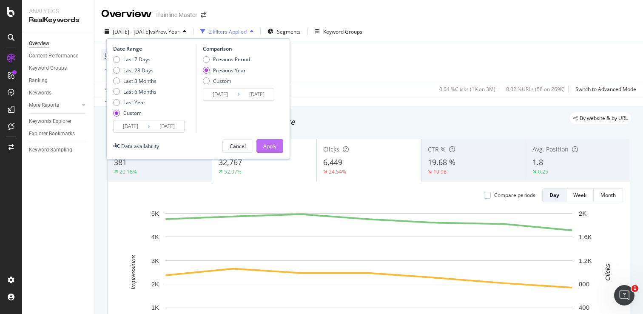
click at [271, 147] on div "Apply" at bounding box center [269, 145] width 13 height 7
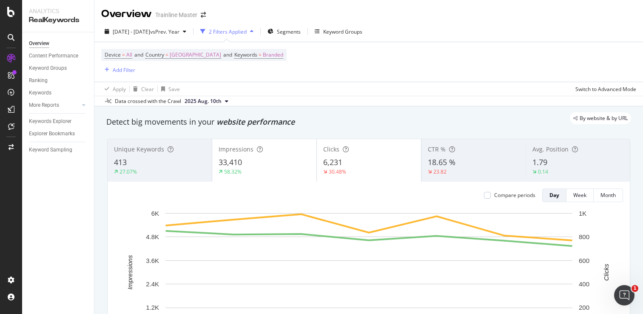
click at [247, 31] on div "2 Filters Applied" at bounding box center [228, 31] width 38 height 7
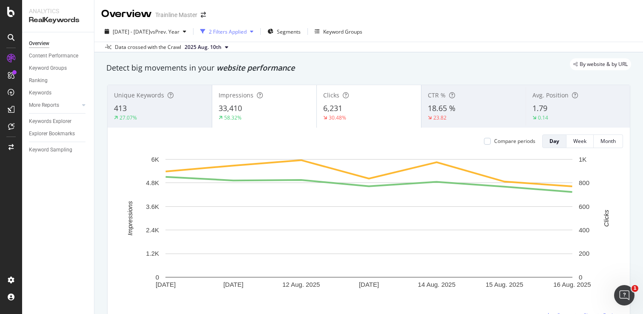
click at [247, 33] on div "2 Filters Applied" at bounding box center [228, 31] width 38 height 7
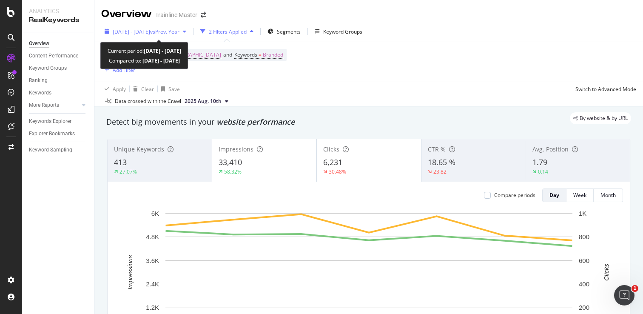
click at [179, 32] on span "vs Prev. Year" at bounding box center [164, 31] width 29 height 7
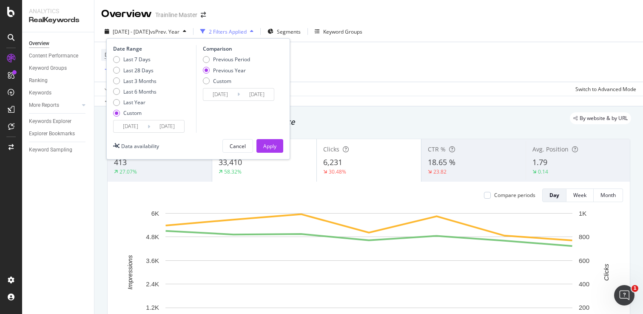
click at [141, 129] on input "[DATE]" at bounding box center [131, 126] width 34 height 12
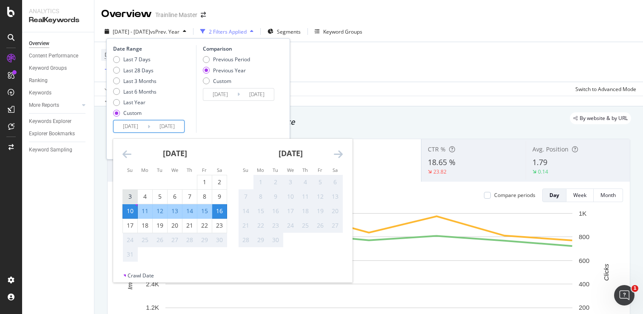
click at [130, 196] on div "3" at bounding box center [130, 196] width 14 height 9
type input "[DATE]"
click at [219, 191] on div "9" at bounding box center [219, 197] width 14 height 14
type input "[DATE]"
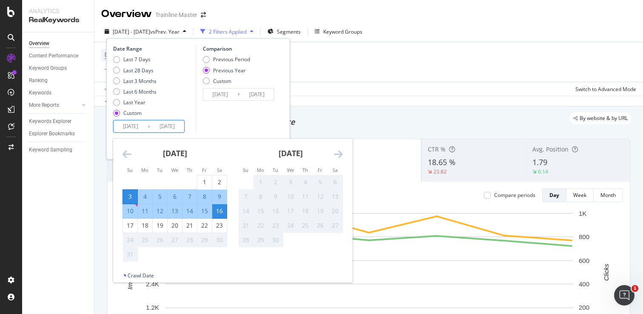
type input "[DATE]"
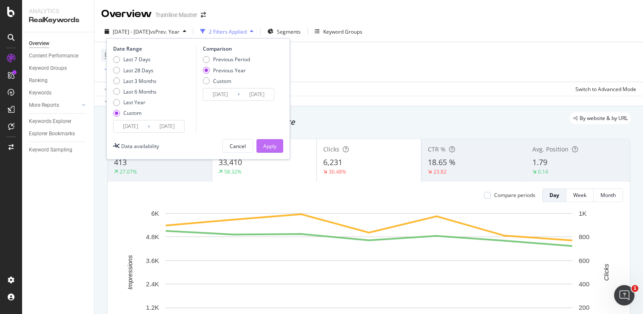
click at [279, 149] on button "Apply" at bounding box center [269, 146] width 27 height 14
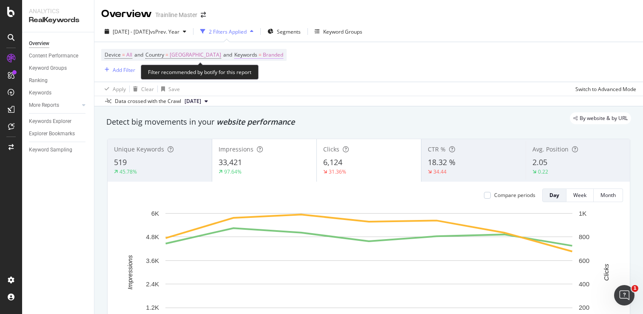
click at [281, 53] on span "Branded" at bounding box center [273, 55] width 20 height 12
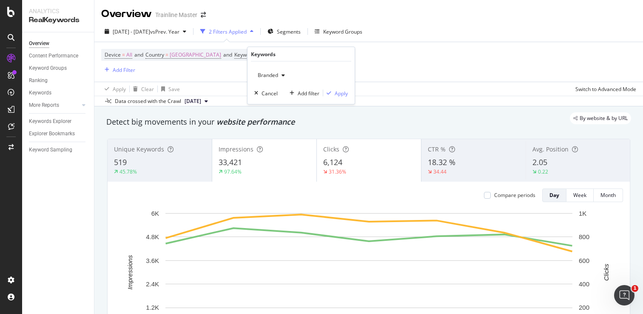
click at [283, 82] on div "Branded Cancel Add filter Apply" at bounding box center [300, 83] width 107 height 43
click at [283, 79] on div "Branded" at bounding box center [271, 75] width 34 height 13
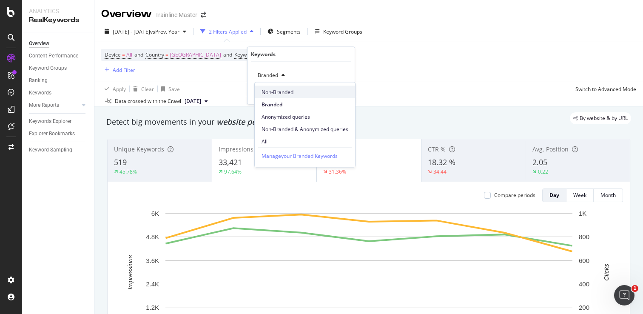
click at [282, 92] on span "Non-Branded" at bounding box center [304, 92] width 87 height 8
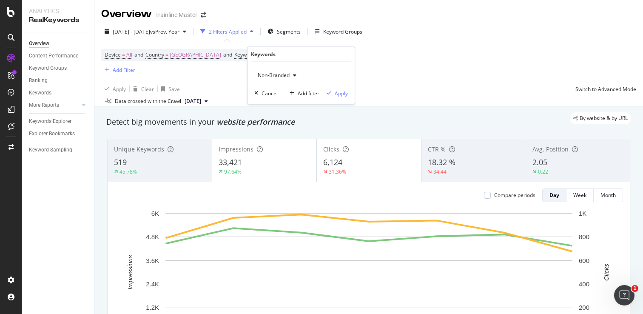
click at [355, 92] on div "Apply Clear Save Switch to Advanced Mode" at bounding box center [368, 89] width 548 height 14
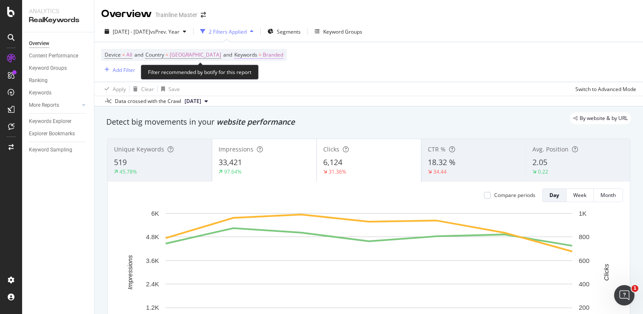
click at [275, 52] on span "Keywords = Branded" at bounding box center [258, 55] width 49 height 8
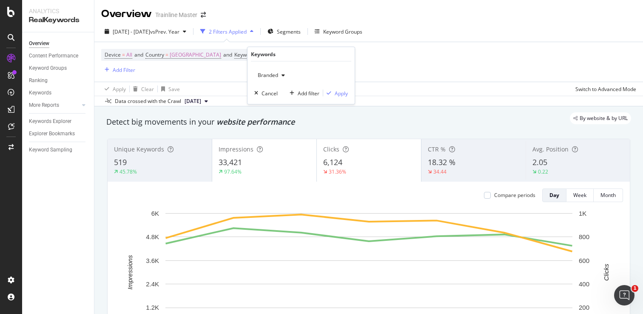
click at [293, 77] on div "Branded" at bounding box center [301, 75] width 94 height 14
click at [282, 77] on icon "button" at bounding box center [282, 75] width 3 height 5
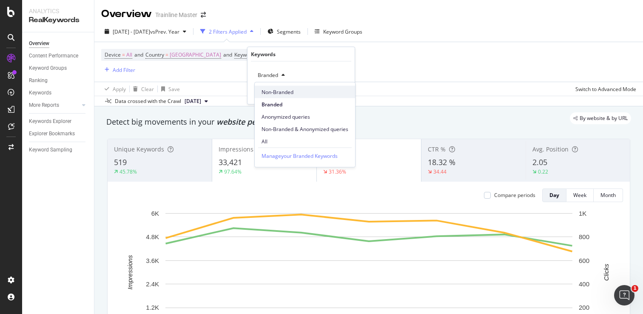
click at [286, 91] on span "Non-Branded" at bounding box center [304, 92] width 87 height 8
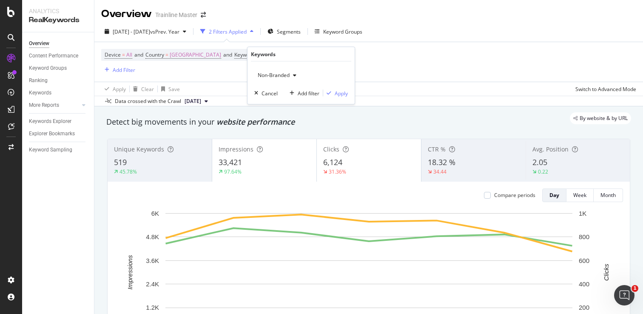
click at [349, 95] on div "Non-Branded Cancel Add filter Apply" at bounding box center [300, 83] width 107 height 43
click at [338, 95] on div "Apply" at bounding box center [341, 92] width 13 height 7
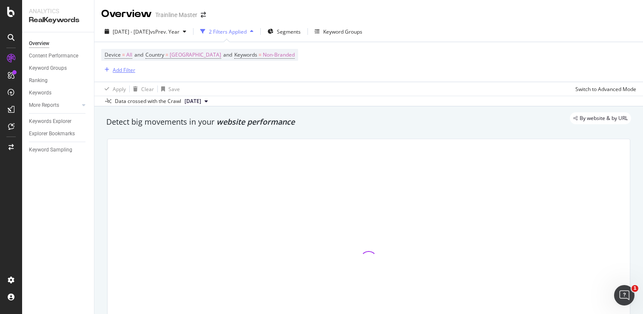
click at [108, 70] on icon "button" at bounding box center [107, 69] width 5 height 5
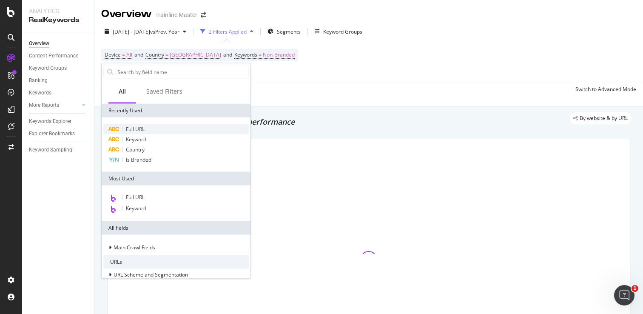
click at [147, 129] on div "Full URL" at bounding box center [175, 129] width 145 height 10
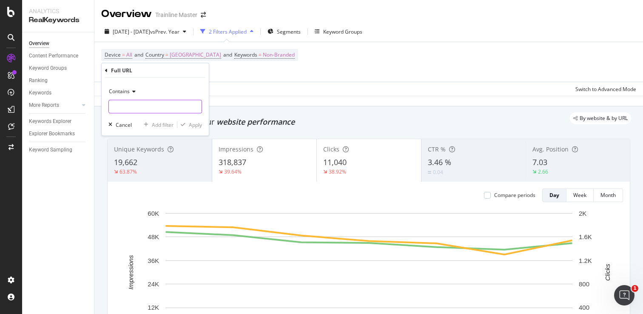
click at [147, 100] on input "text" at bounding box center [155, 107] width 93 height 14
type input "/en-us/train-companies/"
click at [188, 128] on div "Apply" at bounding box center [189, 125] width 25 height 8
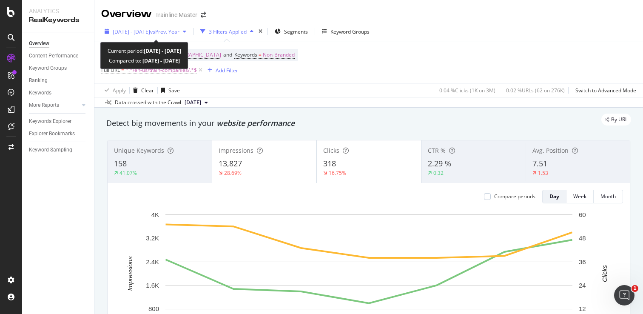
click at [176, 35] on div "[DATE] - [DATE] vs Prev. Year" at bounding box center [146, 31] width 67 height 7
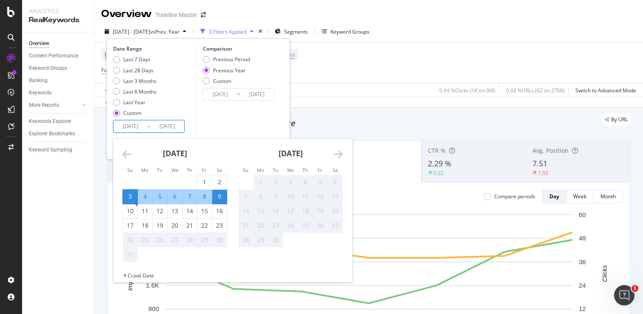
click at [140, 127] on input "[DATE]" at bounding box center [131, 126] width 34 height 12
click at [132, 208] on div "10" at bounding box center [130, 211] width 14 height 9
type input "[DATE]"
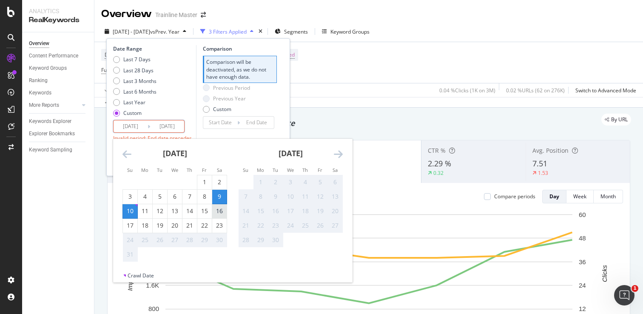
click at [222, 213] on div "16" at bounding box center [219, 211] width 14 height 9
type input "[DATE]"
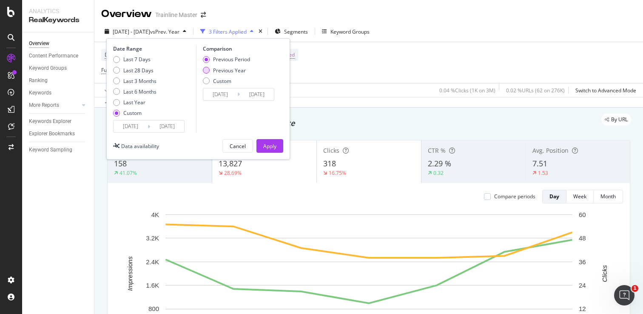
click at [227, 67] on div "Previous Year" at bounding box center [229, 70] width 33 height 7
type input "[DATE]"
click at [264, 139] on div "Apply" at bounding box center [269, 145] width 13 height 13
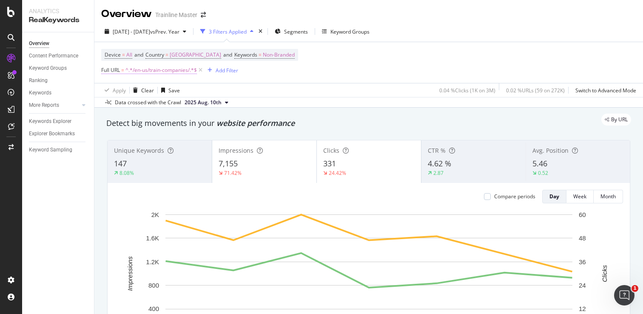
click at [139, 70] on span "^.*/en-us/train-companies/.*$" at bounding box center [160, 70] width 71 height 12
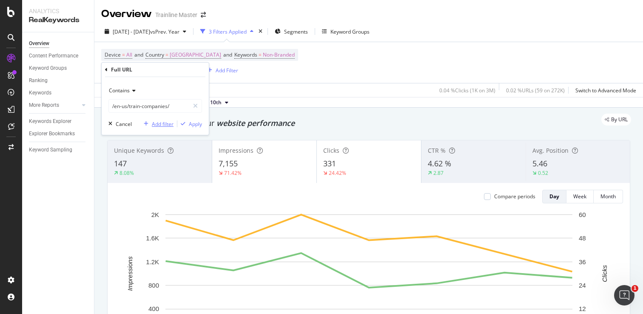
click at [161, 124] on div "Add filter" at bounding box center [163, 123] width 22 height 7
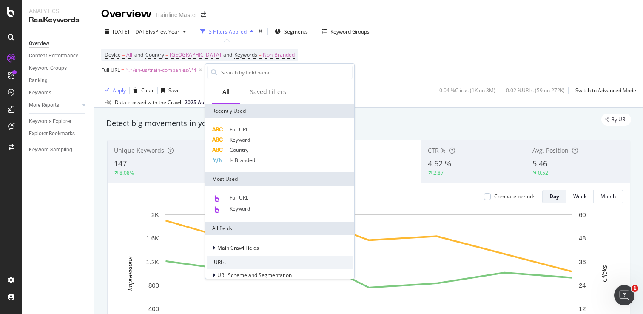
click at [392, 102] on div "Data crossed with the Crawl 2025 Aug. 10th" at bounding box center [368, 102] width 548 height 10
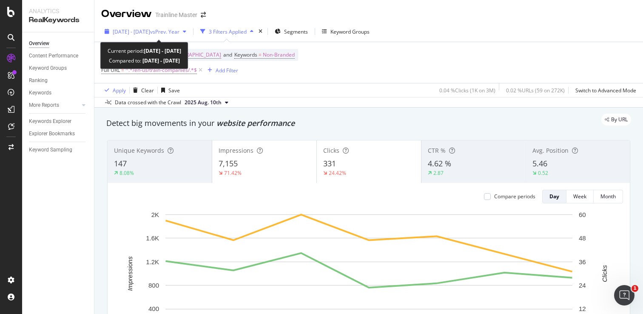
click at [179, 29] on span "vs Prev. Year" at bounding box center [164, 31] width 29 height 7
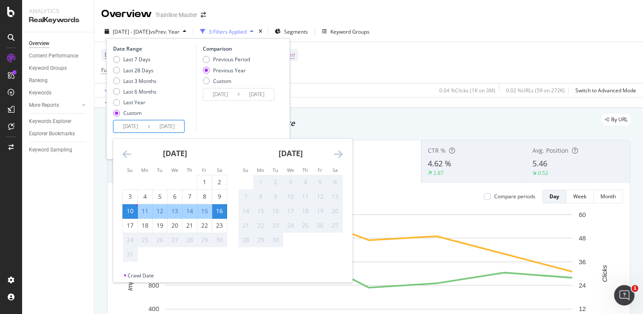
click at [141, 131] on input "[DATE]" at bounding box center [131, 126] width 34 height 12
click at [136, 224] on div "17" at bounding box center [130, 225] width 14 height 9
type input "[DATE]"
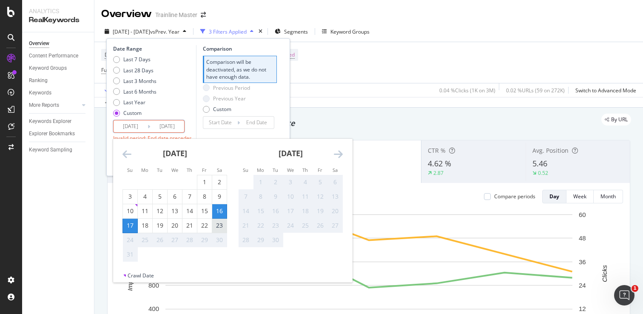
click at [216, 225] on div "23" at bounding box center [219, 225] width 14 height 9
type input "[DATE]"
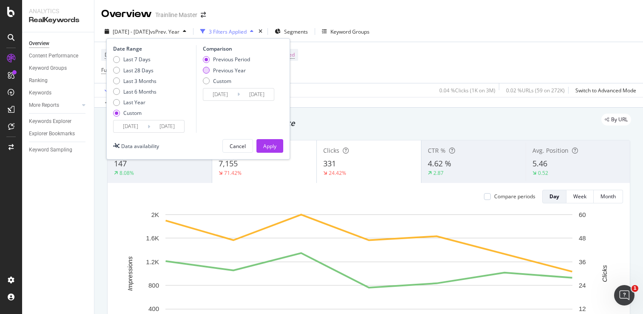
click at [233, 74] on div "Previous Year" at bounding box center [229, 70] width 33 height 7
type input "[DATE]"
click at [261, 142] on button "Apply" at bounding box center [269, 146] width 27 height 14
